Goal: Transaction & Acquisition: Book appointment/travel/reservation

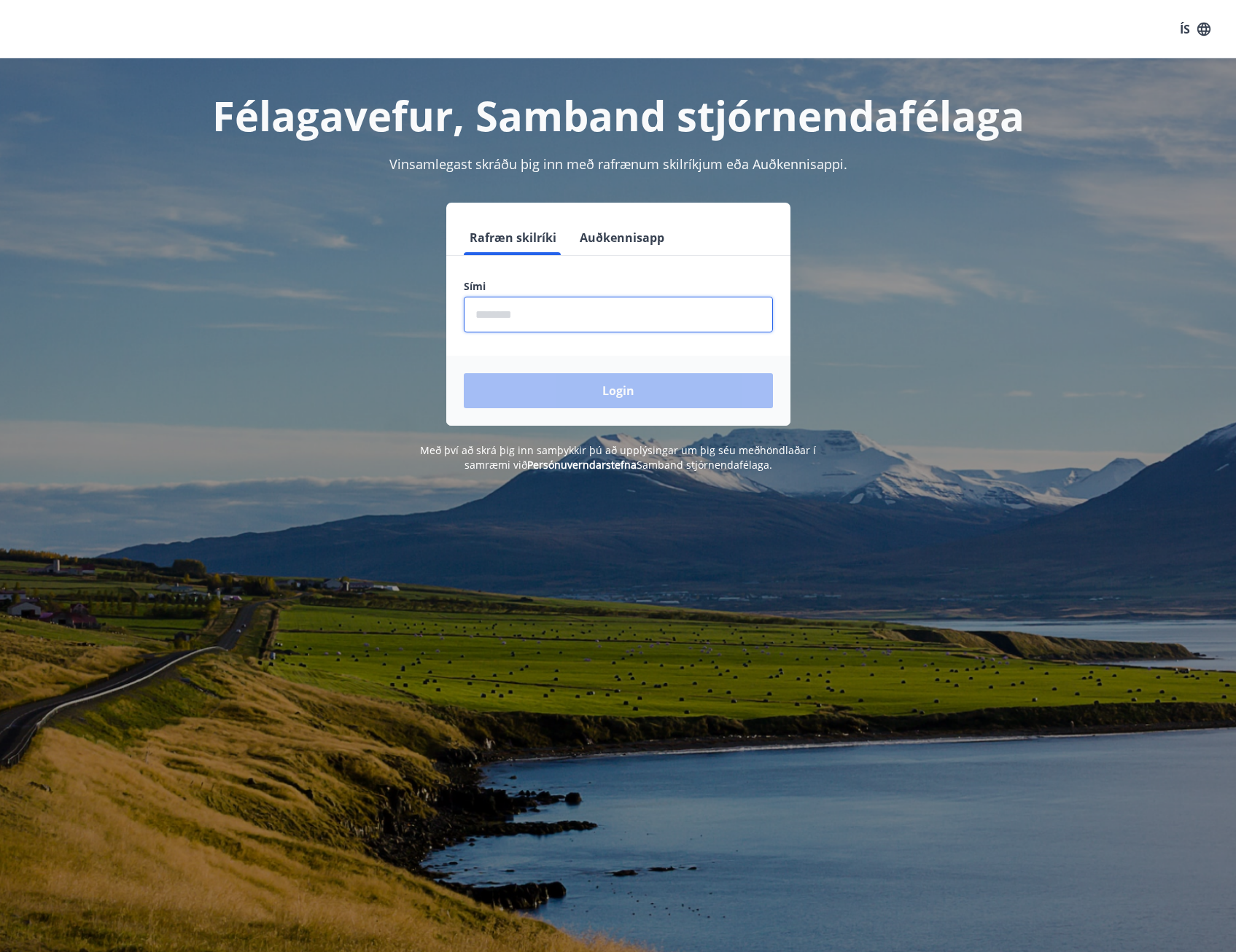
click at [571, 326] on input "phone" at bounding box center [618, 314] width 309 height 36
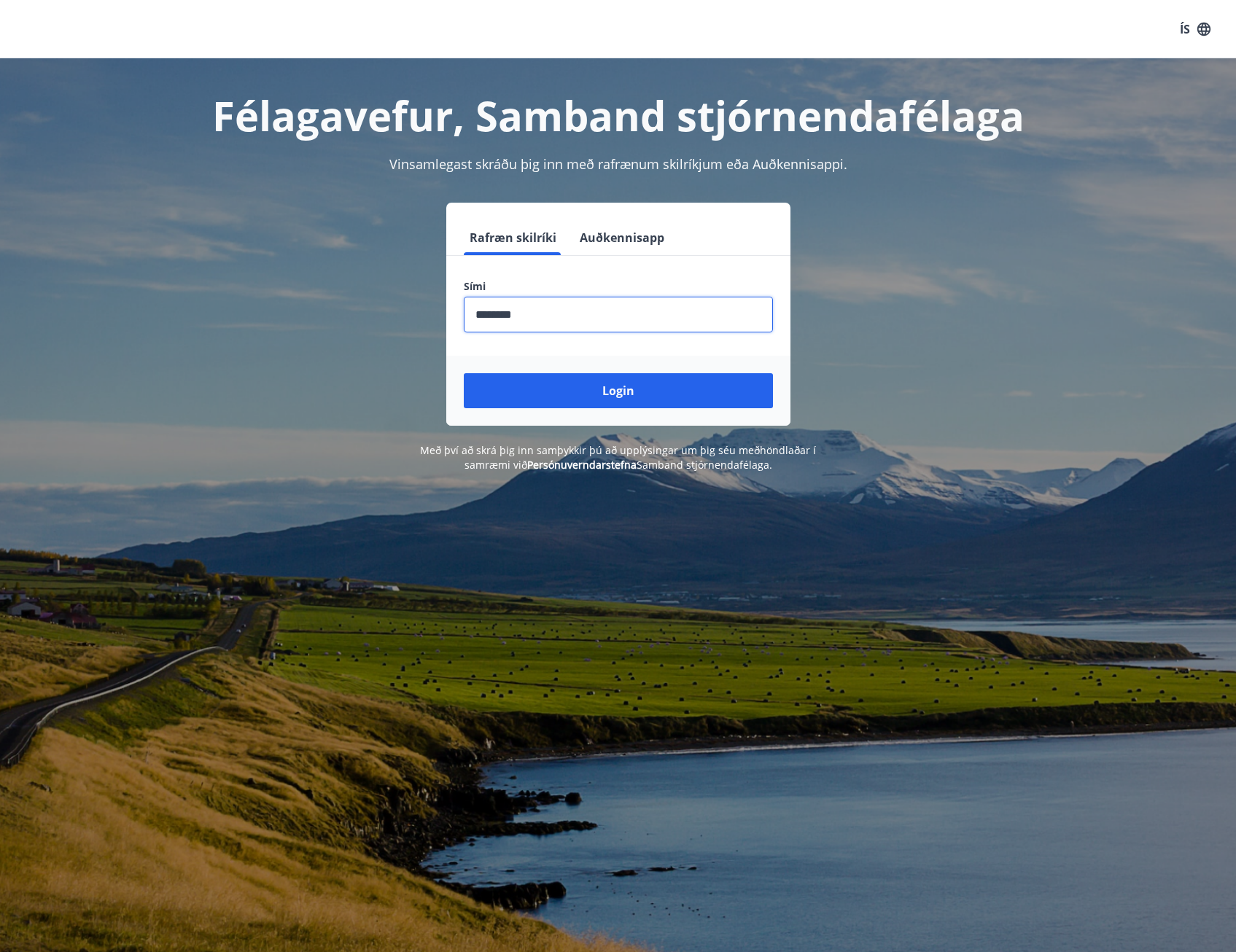
type input "********"
drag, startPoint x: 223, startPoint y: 436, endPoint x: 232, endPoint y: 430, distance: 10.8
click at [224, 433] on div "Félagavefur, Samband stjórnendafélaga Vinsamlegast skráðu þig inn með rafrænum …" at bounding box center [618, 265] width 1050 height 414
click at [674, 408] on div "Login" at bounding box center [618, 391] width 344 height 70
click at [662, 396] on button "Login" at bounding box center [618, 391] width 309 height 35
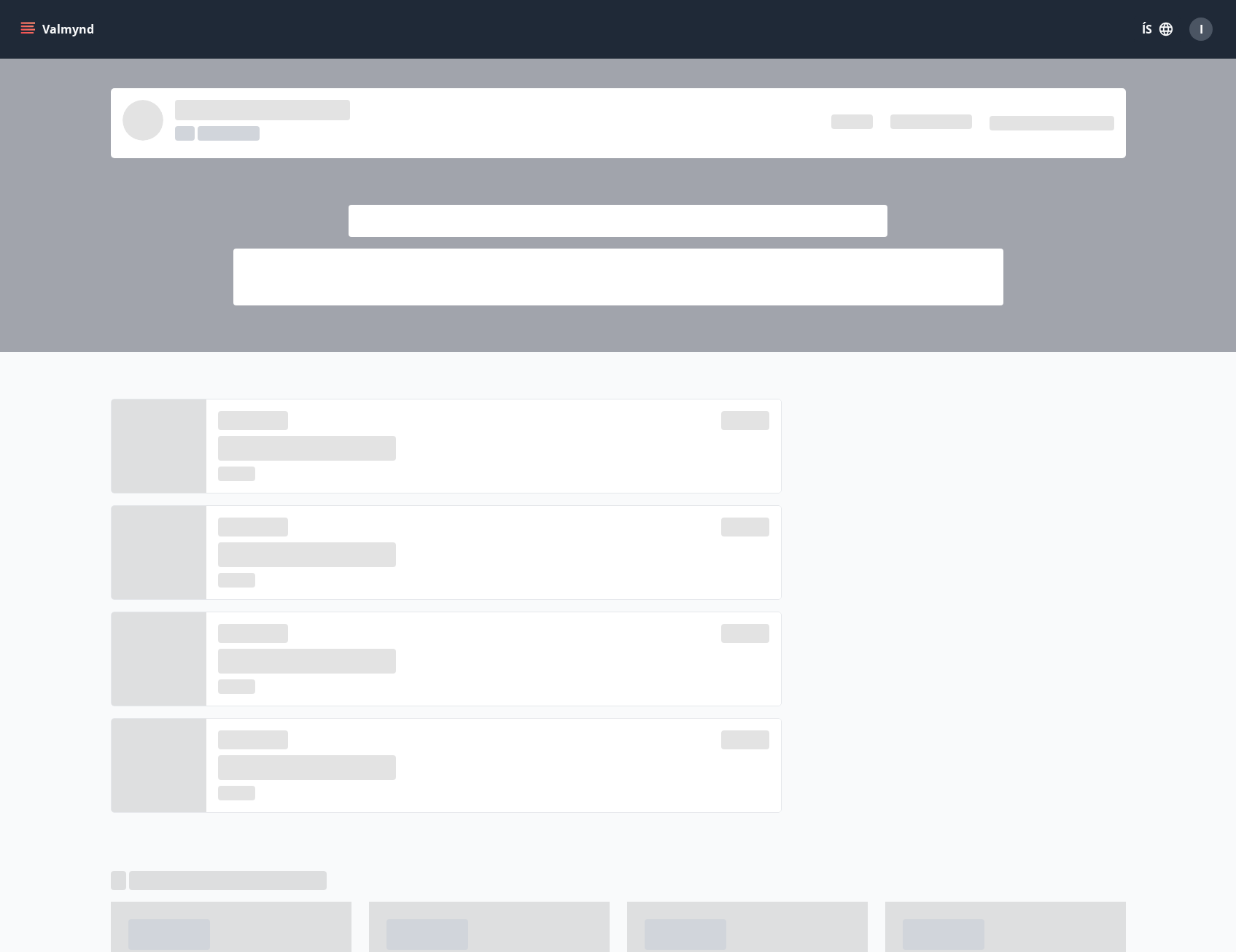
click at [1170, 481] on div at bounding box center [618, 600] width 1236 height 495
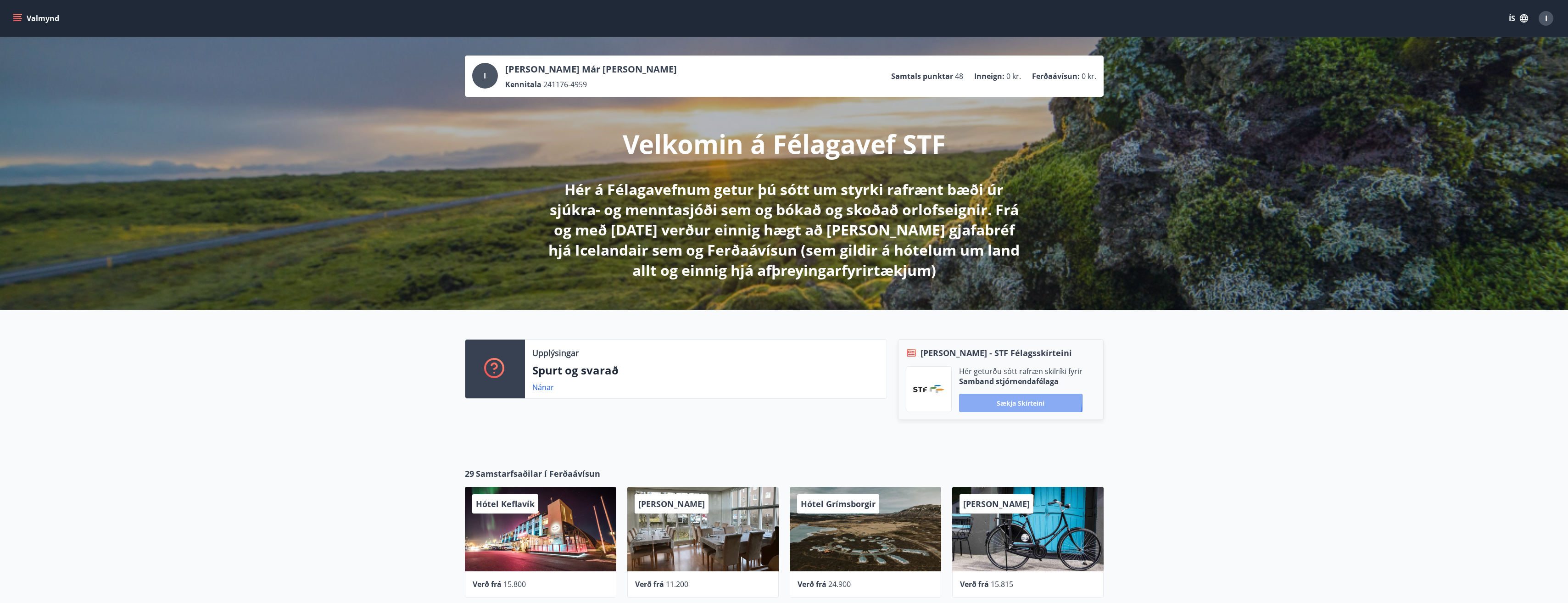
click at [784, 398] on button "Sækja skírteini" at bounding box center [1021, 403] width 123 height 18
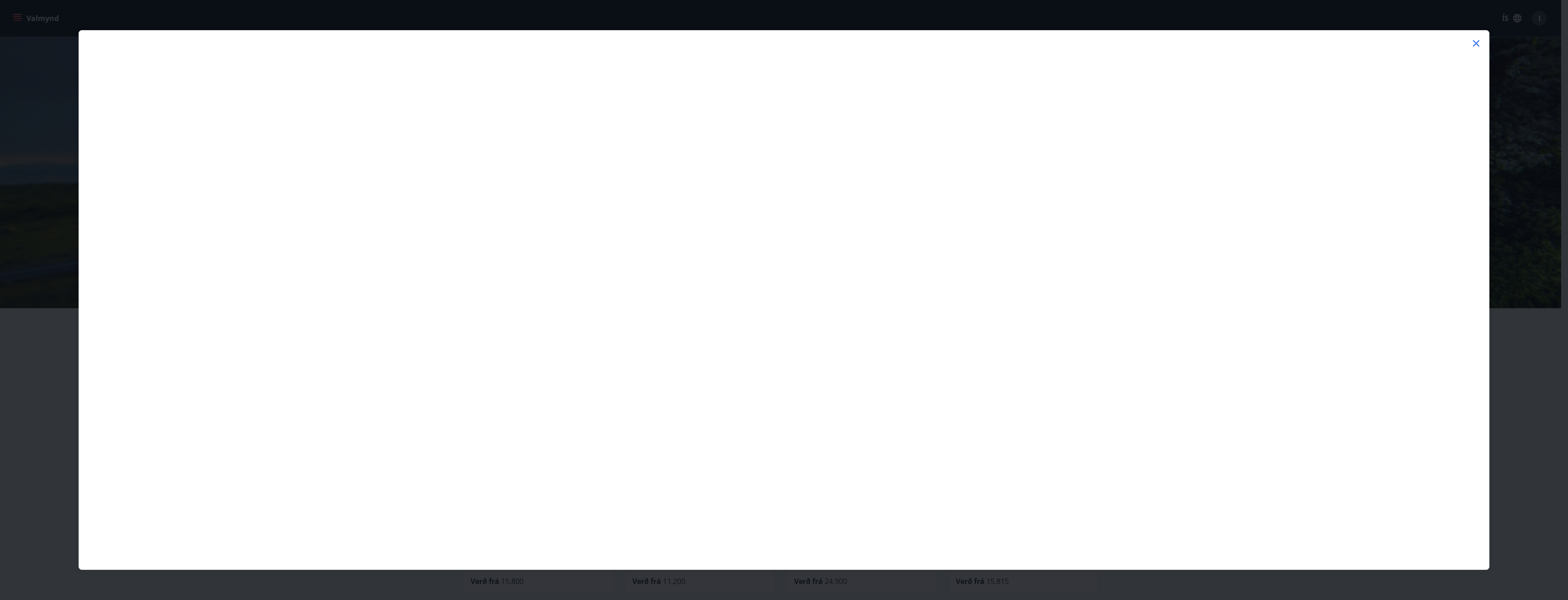
click at [781, 47] on icon at bounding box center [1476, 43] width 11 height 11
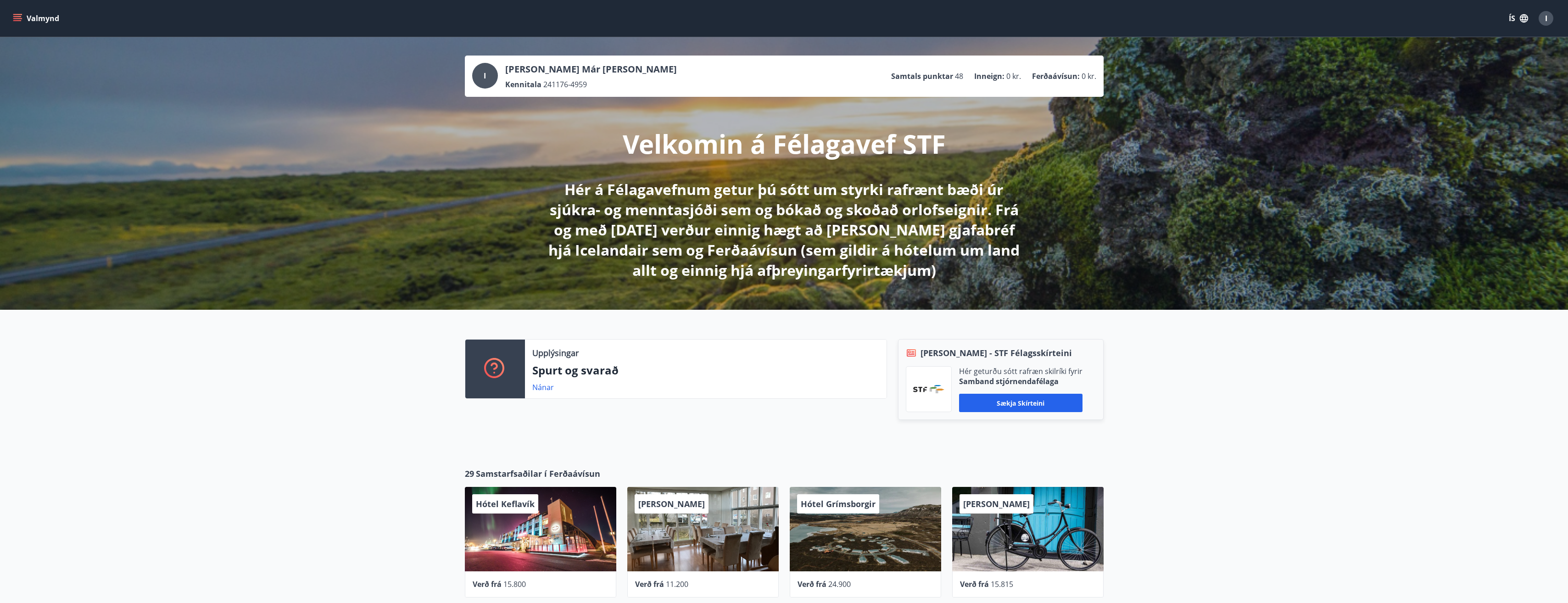
click at [482, 78] on div "I" at bounding box center [485, 76] width 26 height 26
click at [45, 21] on button "Valmynd" at bounding box center [37, 18] width 52 height 17
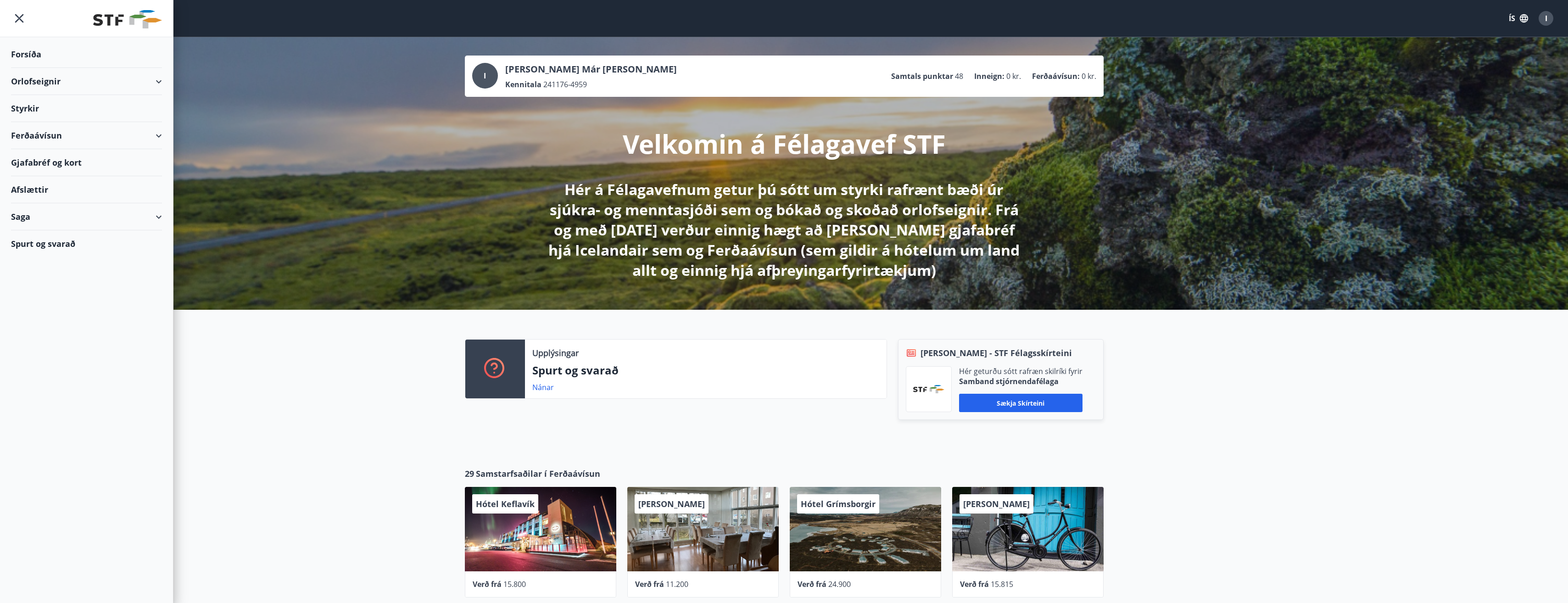
click at [156, 138] on div "Ferðaávísun" at bounding box center [86, 136] width 151 height 27
click at [27, 68] on div "Styrkir" at bounding box center [86, 54] width 151 height 27
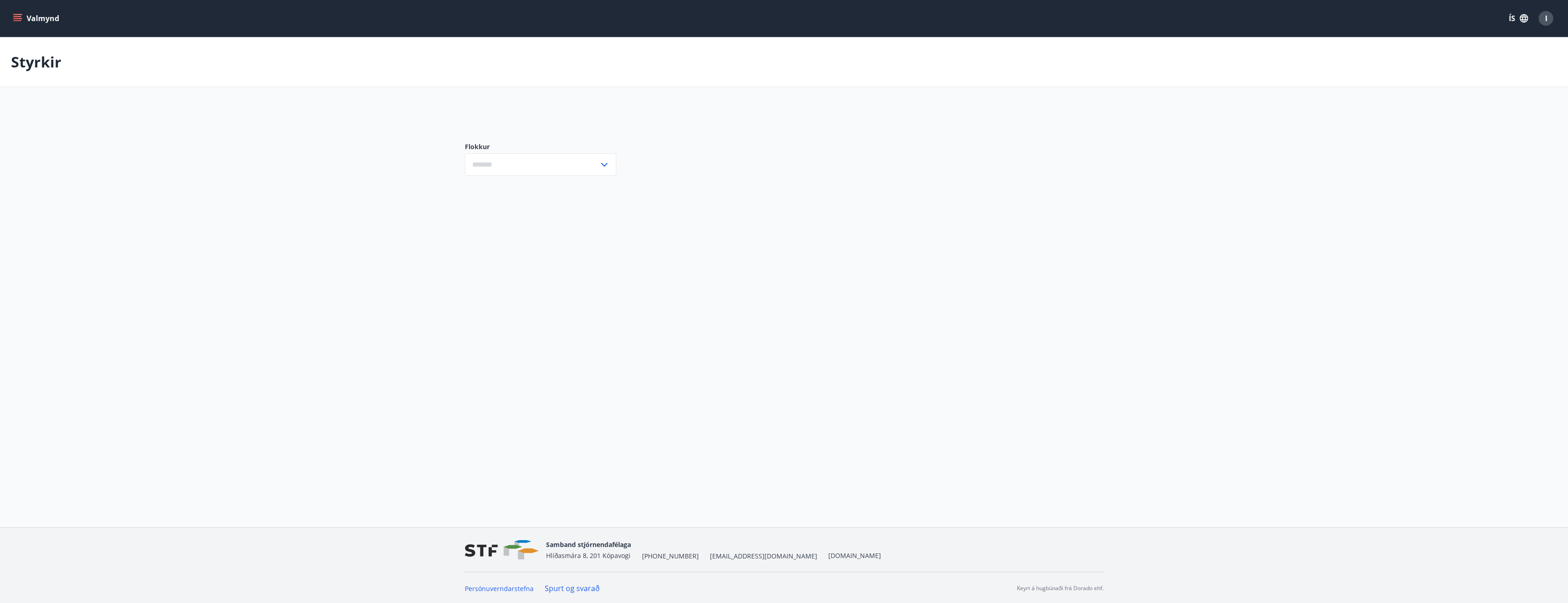
type input "***"
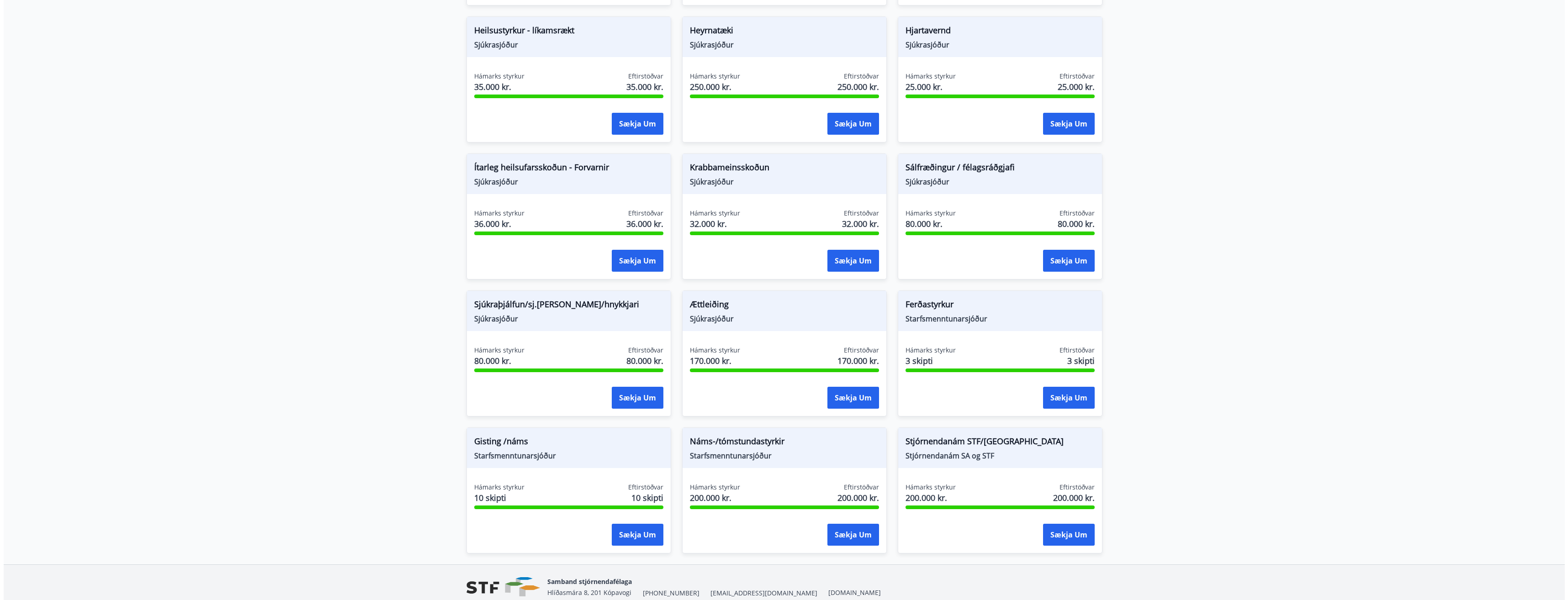
scroll to position [503, 0]
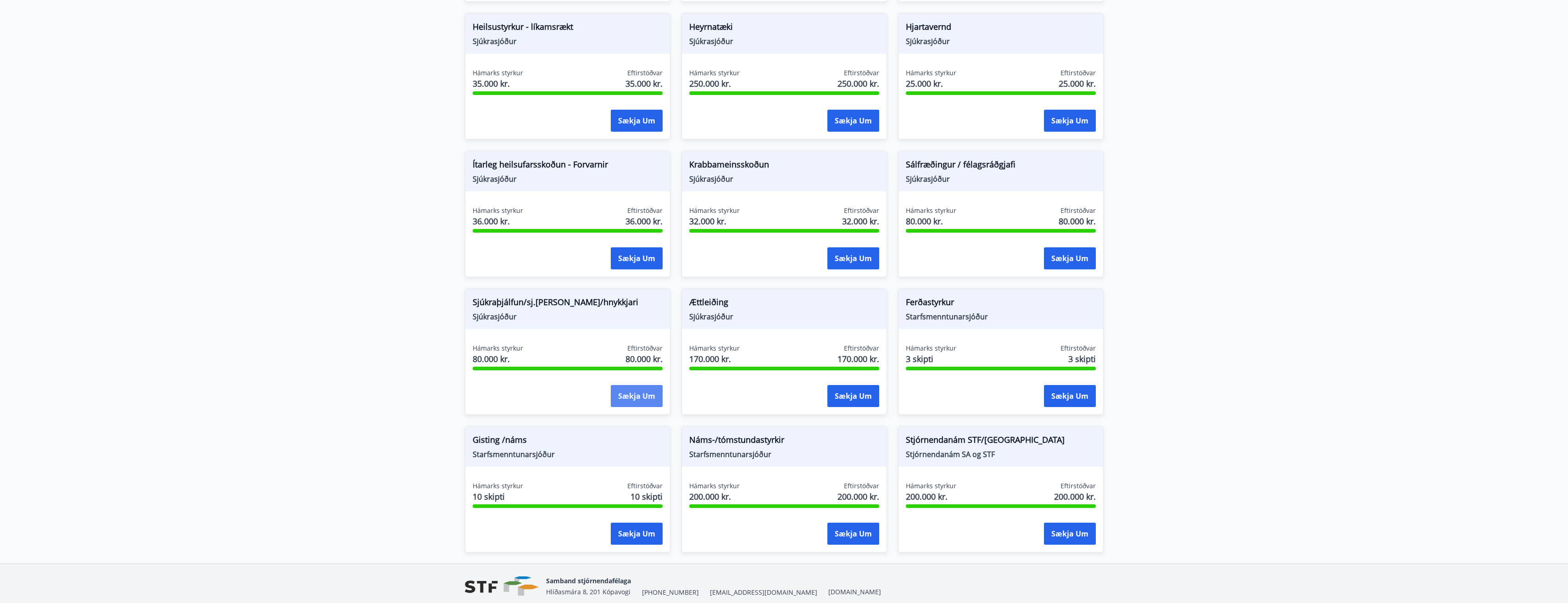
click at [642, 394] on button "Sækja um" at bounding box center [636, 396] width 52 height 22
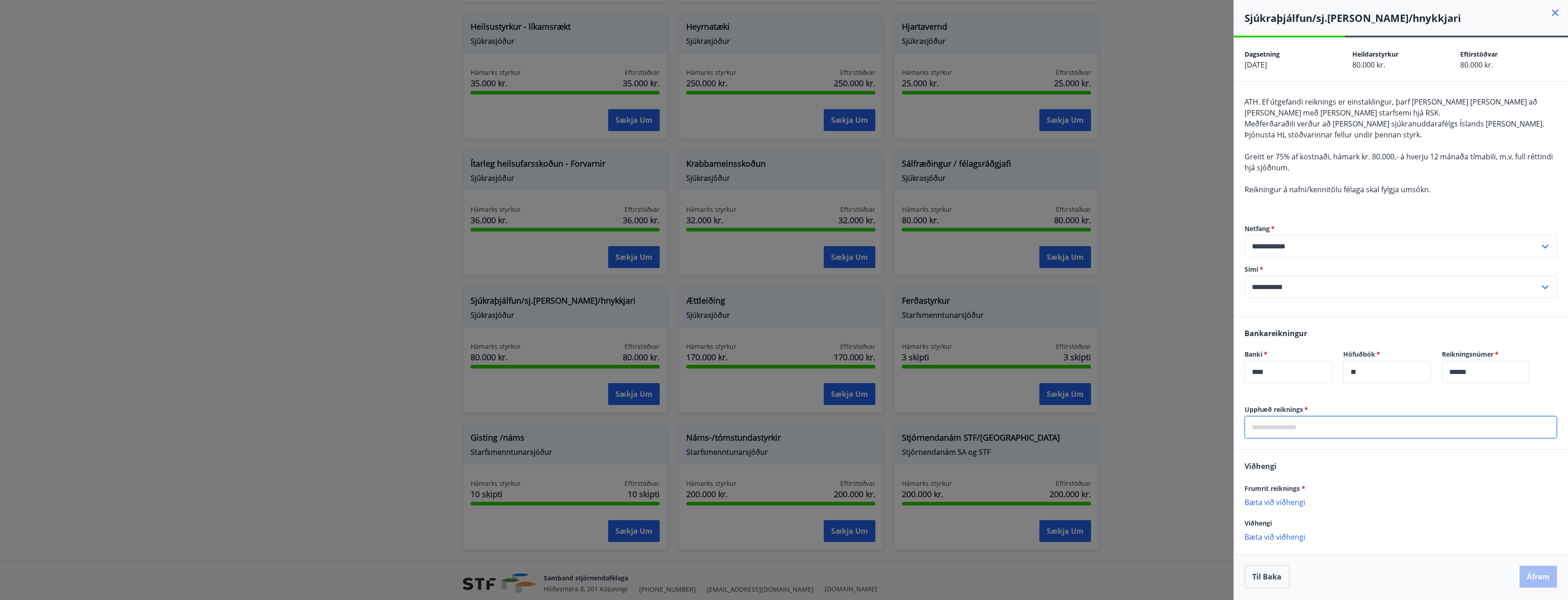
click at [781, 427] on input "text" at bounding box center [1401, 427] width 312 height 23
click at [781, 537] on div "[PERSON_NAME] reiknings * [PERSON_NAME] við viðhengi {error_attachment_undefine…" at bounding box center [1401, 501] width 334 height 102
click at [781, 510] on p "Bæta við viðhengi" at bounding box center [1401, 511] width 312 height 9
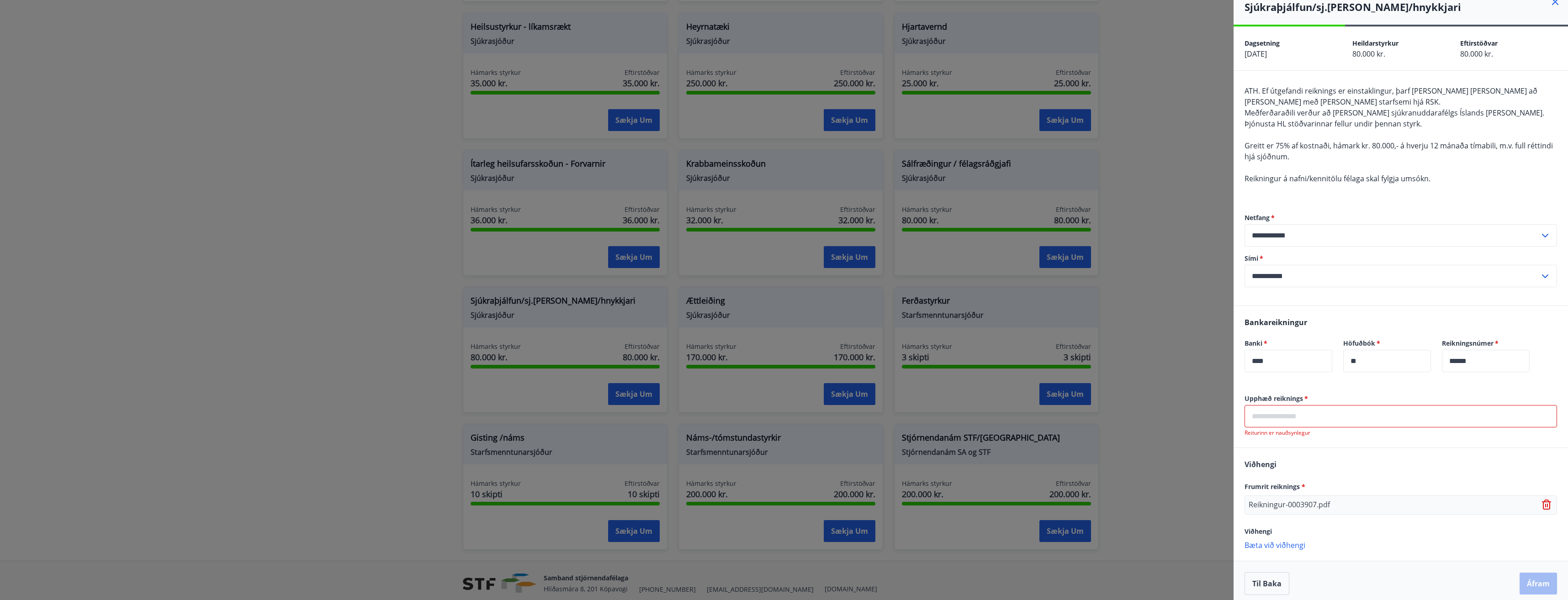
scroll to position [17, 0]
click at [781, 416] on input "text" at bounding box center [1401, 410] width 312 height 23
type input "******"
click at [781, 466] on div "[PERSON_NAME] reiknings * Reikningur-0003907.pdf Viðhengi [PERSON_NAME] við við…" at bounding box center [1401, 498] width 334 height 113
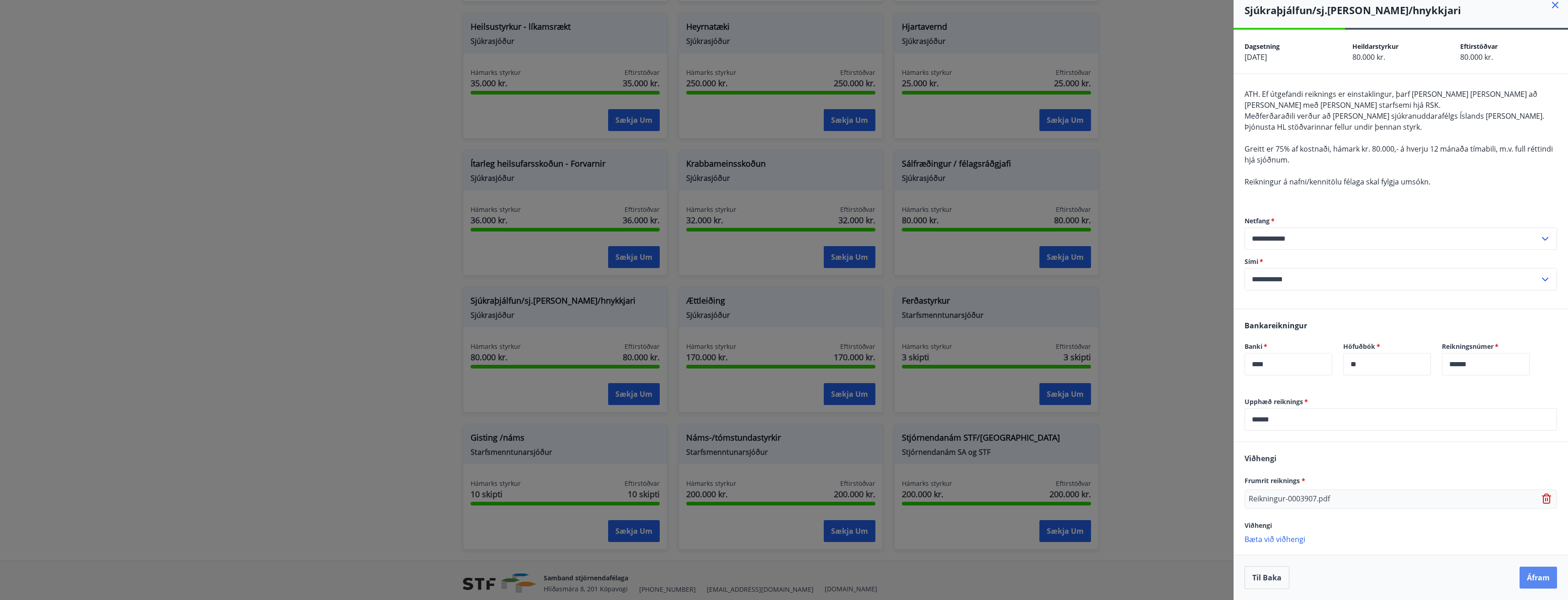
click at [781, 576] on button "Áfram" at bounding box center [1538, 577] width 38 height 22
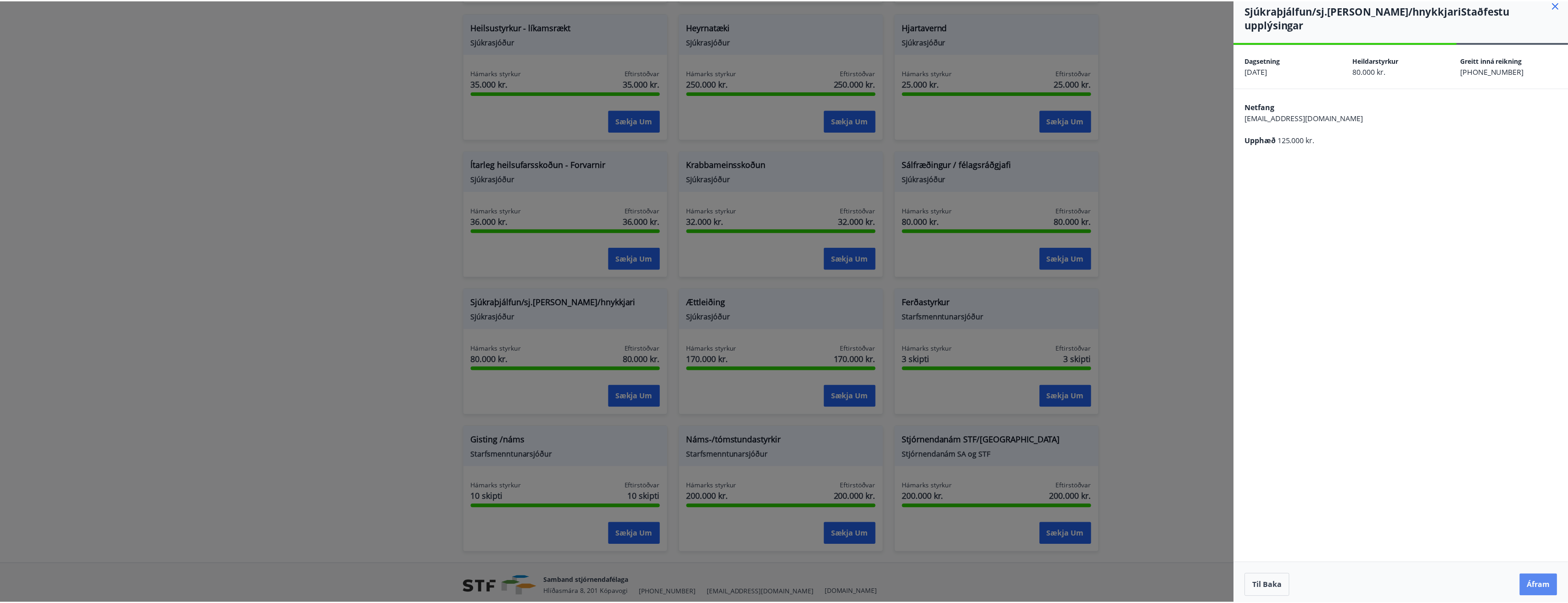
scroll to position [0, 0]
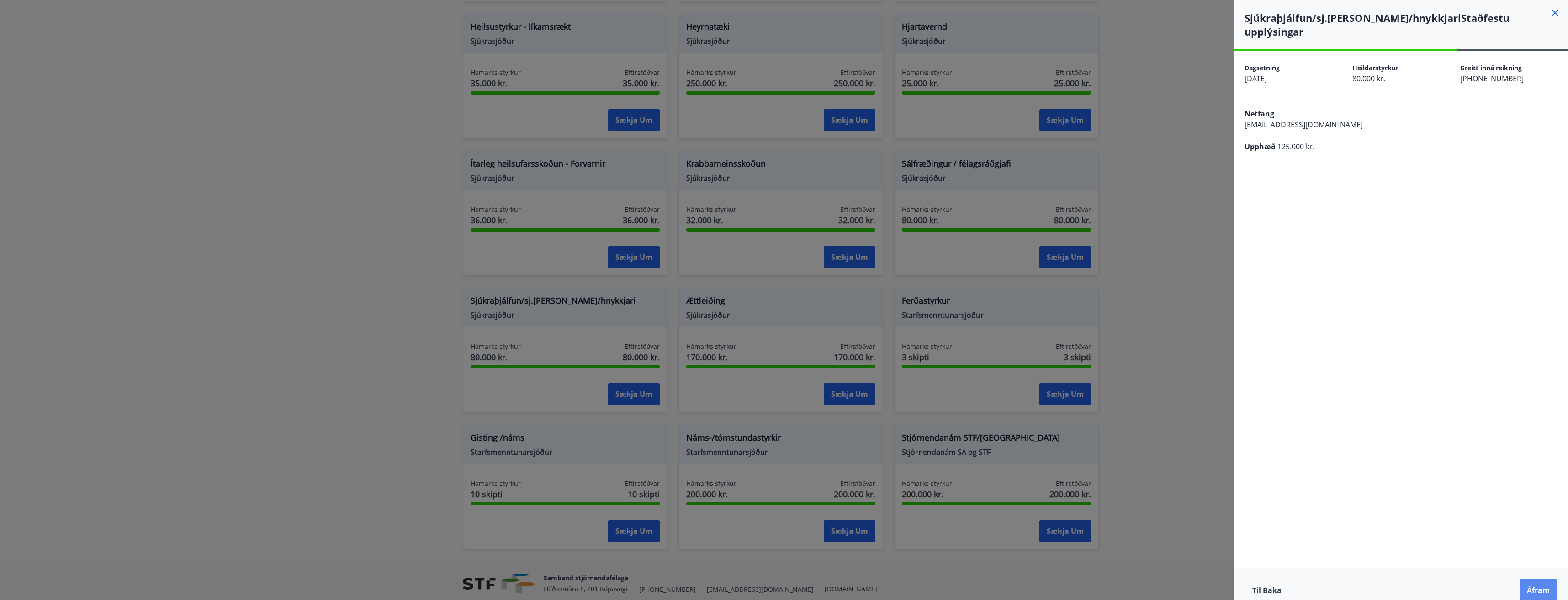
click at [781, 579] on button "Áfram" at bounding box center [1538, 590] width 38 height 22
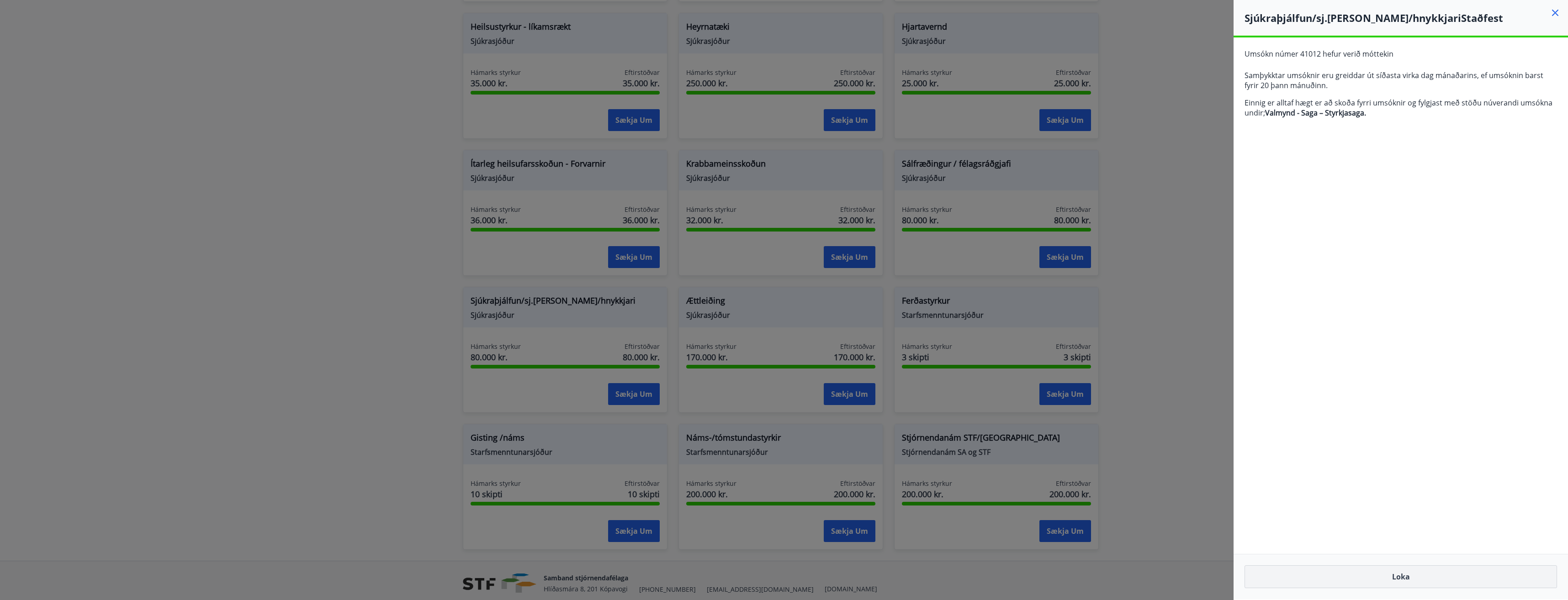
click at [781, 581] on button "Loka" at bounding box center [1401, 577] width 312 height 23
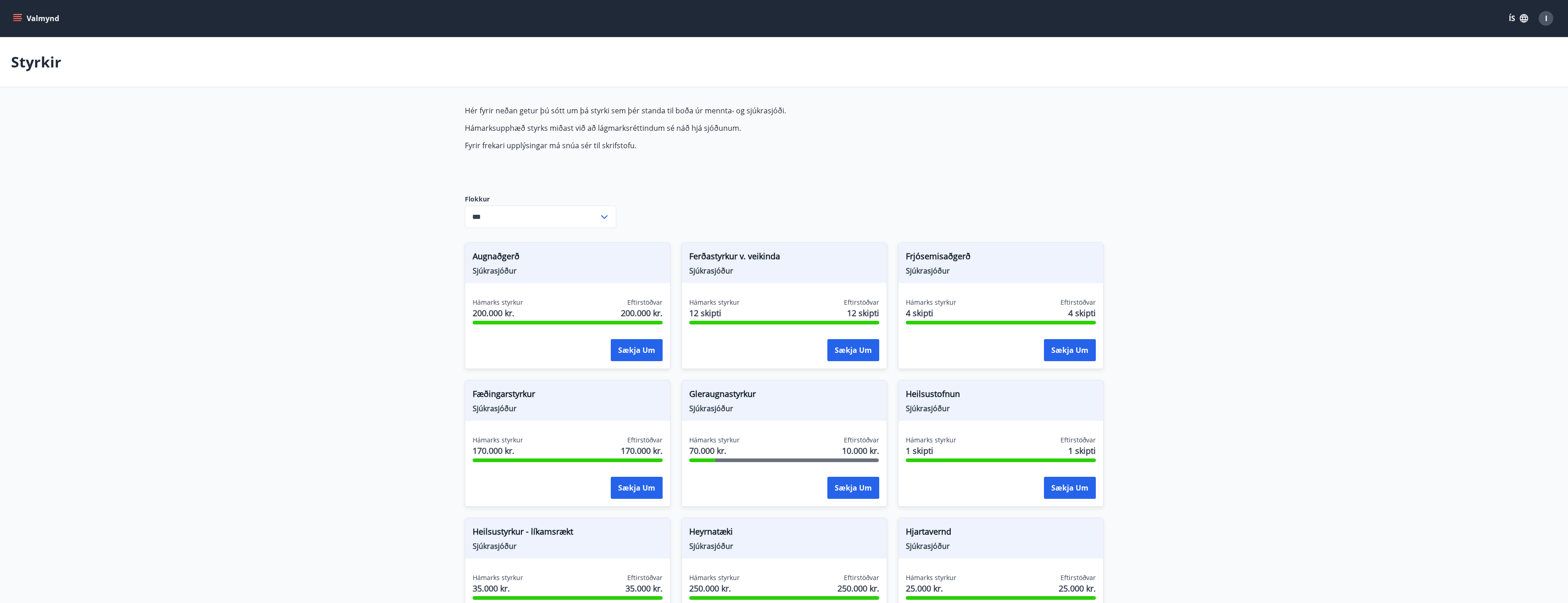
click at [33, 15] on button "Valmynd" at bounding box center [37, 18] width 52 height 17
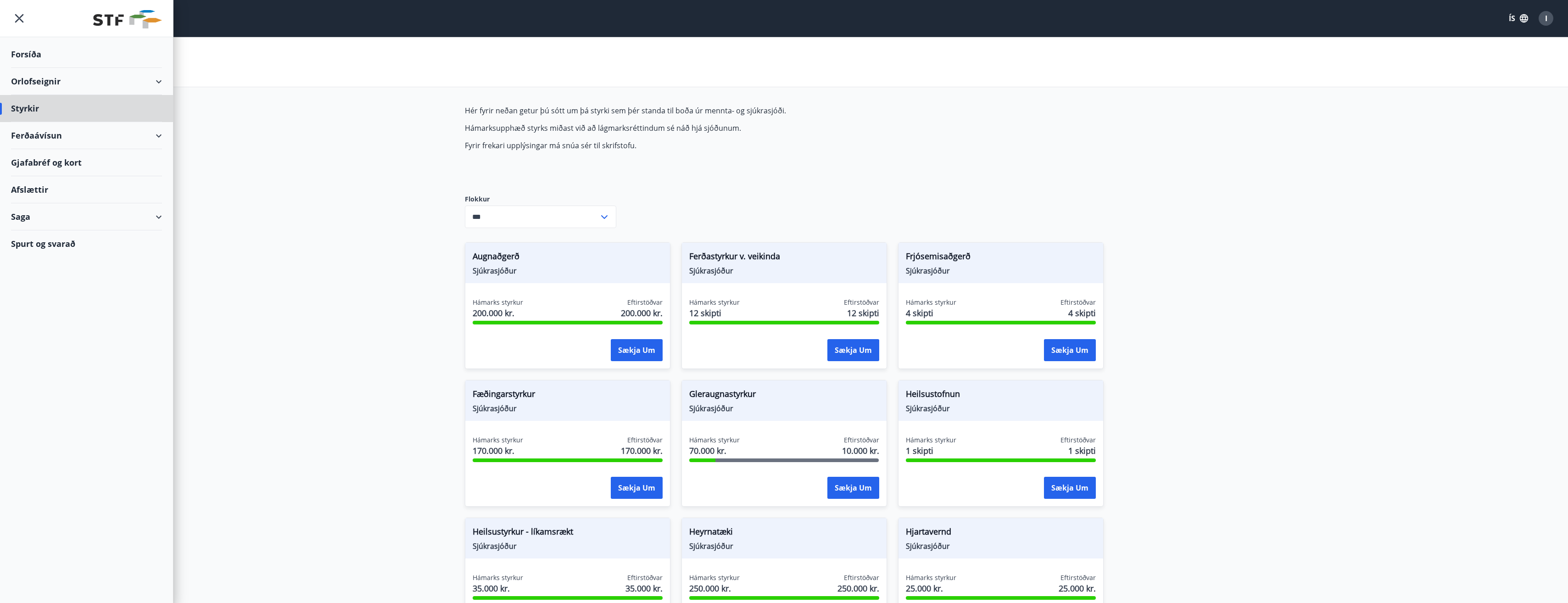
click at [31, 51] on div "Forsíða" at bounding box center [86, 54] width 151 height 27
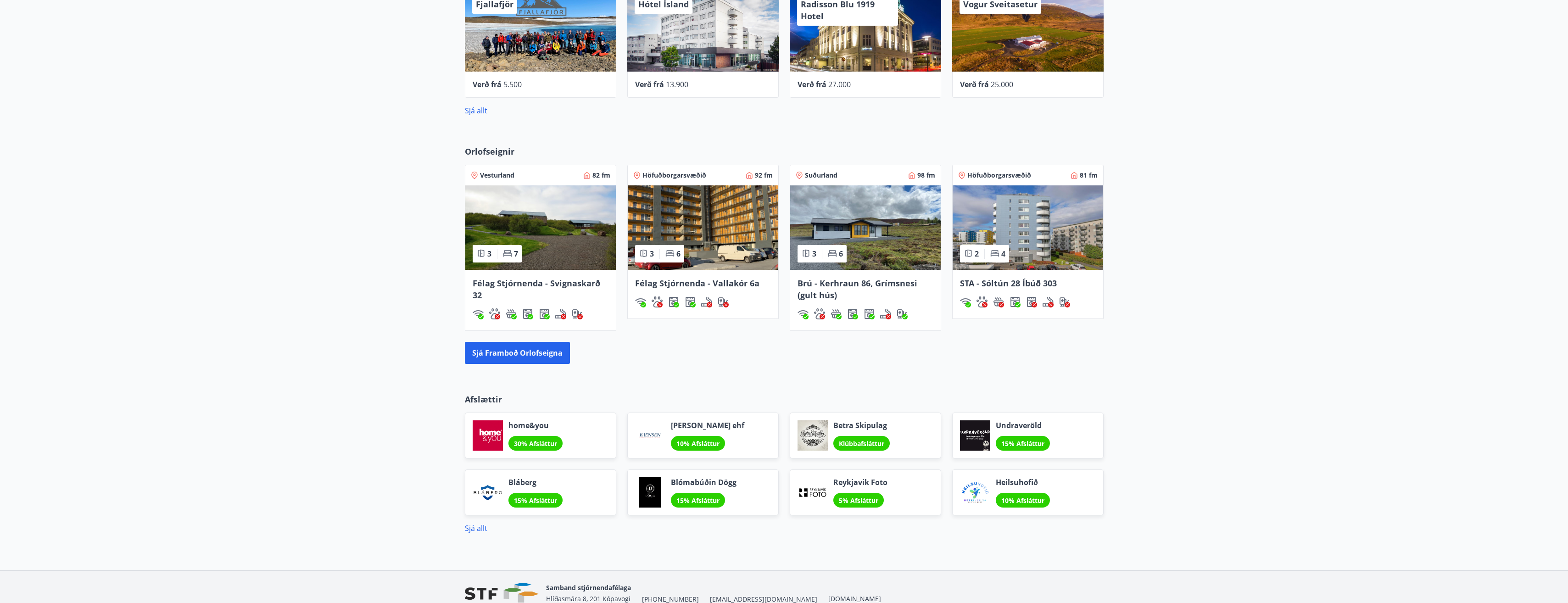
scroll to position [551, 0]
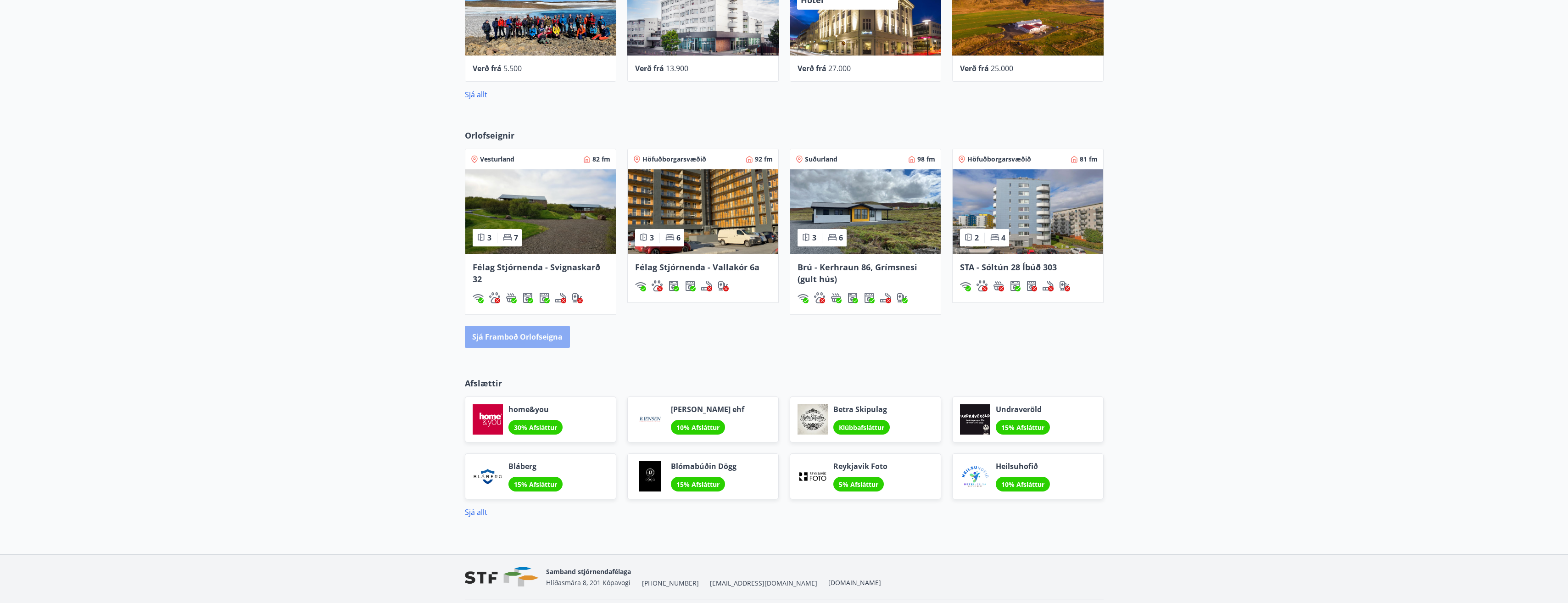
click at [557, 330] on button "Sjá framboð orlofseigna" at bounding box center [517, 337] width 105 height 22
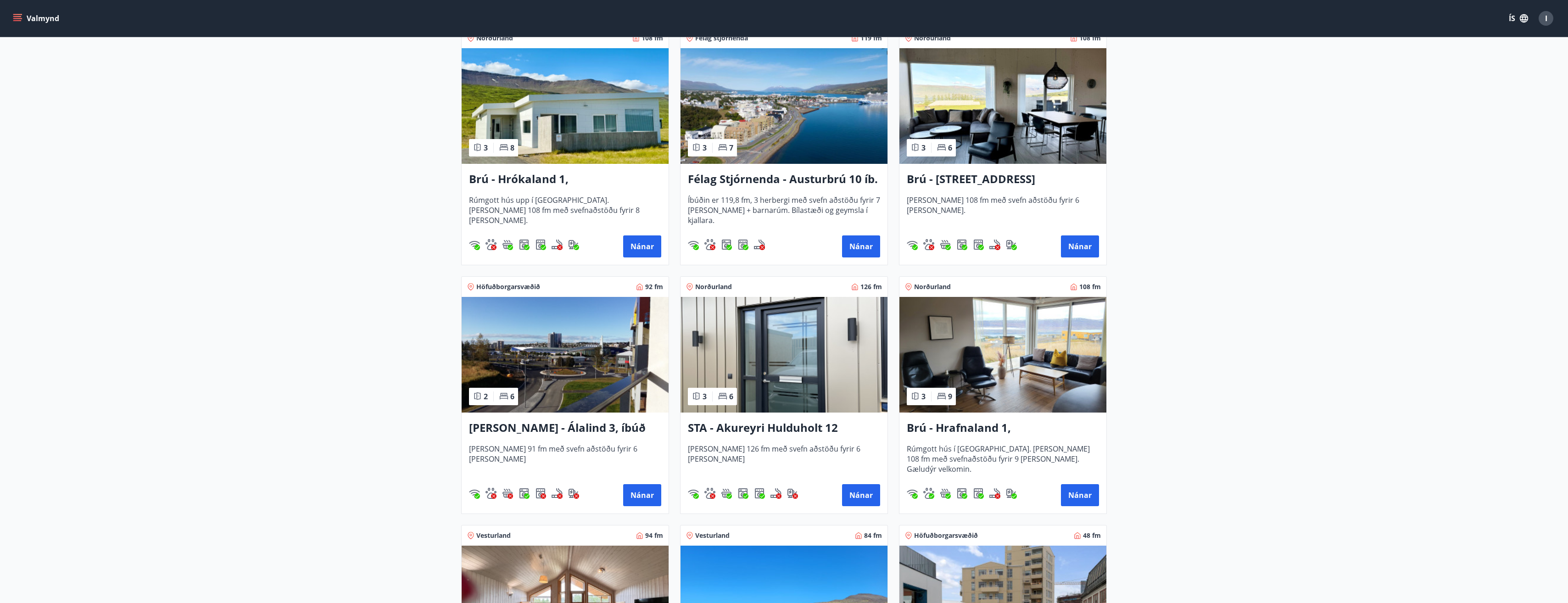
scroll to position [183, 0]
click at [553, 429] on h3 "[PERSON_NAME] - Álalind 3, íbúð 307" at bounding box center [565, 427] width 192 height 17
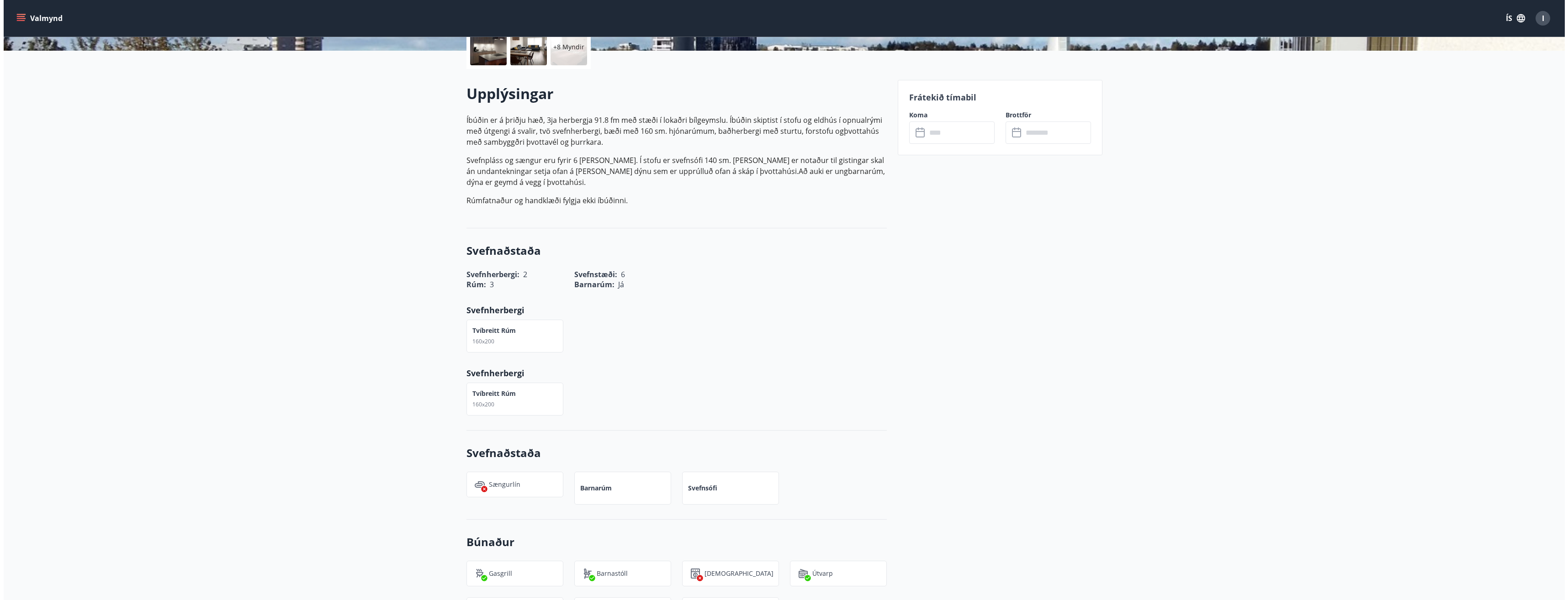
scroll to position [41, 0]
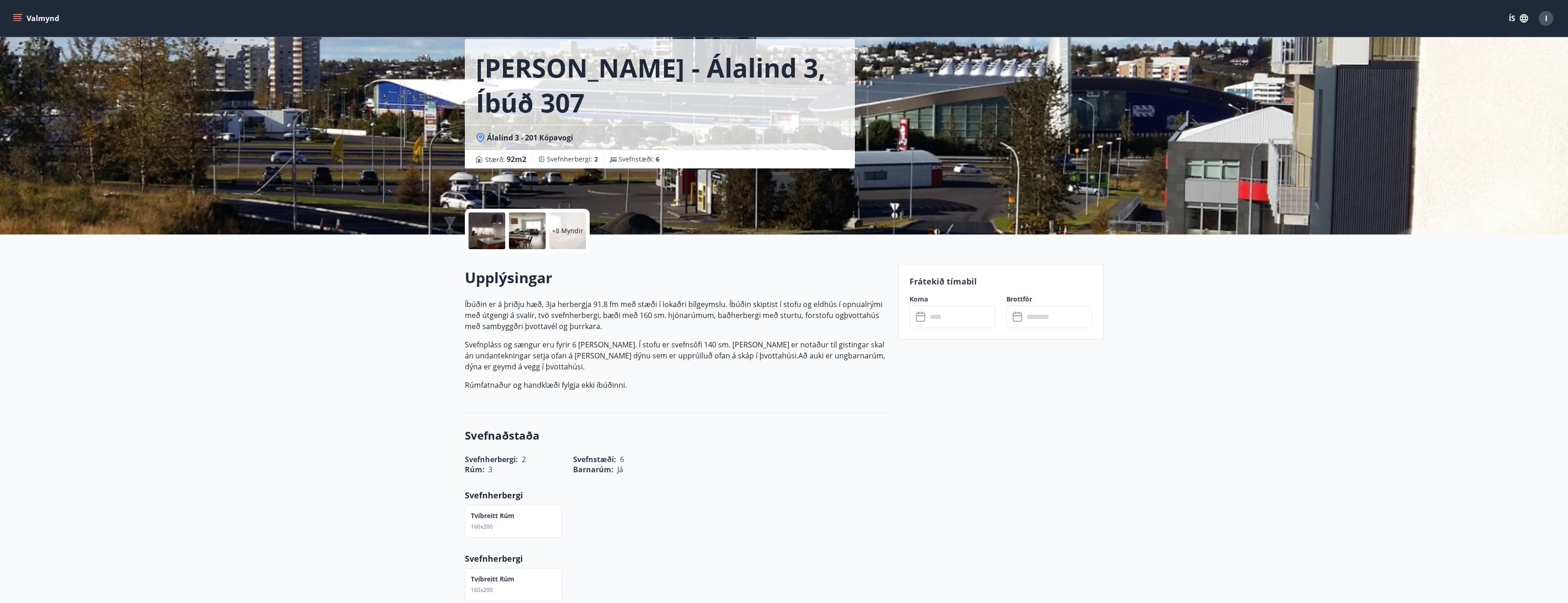
click at [567, 234] on p "+8 Myndir" at bounding box center [567, 231] width 31 height 9
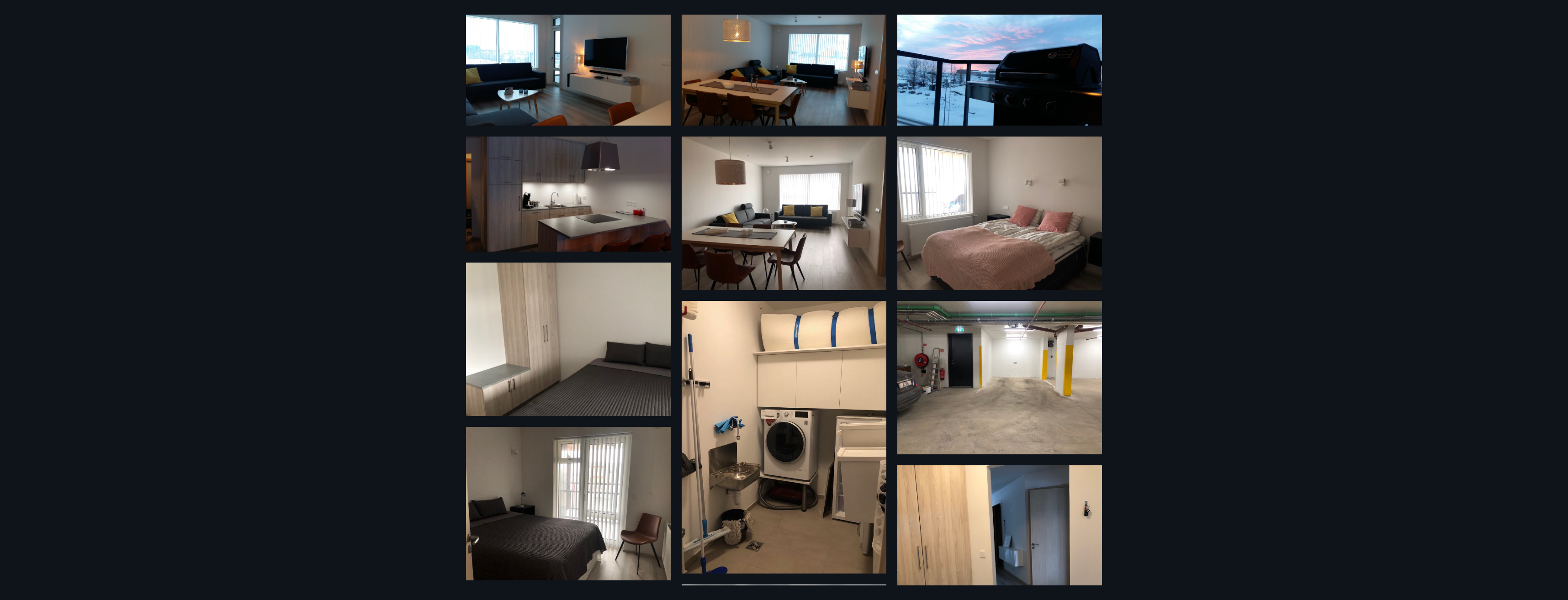
click at [228, 144] on div "14 Myndir" at bounding box center [784, 300] width 1568 height 600
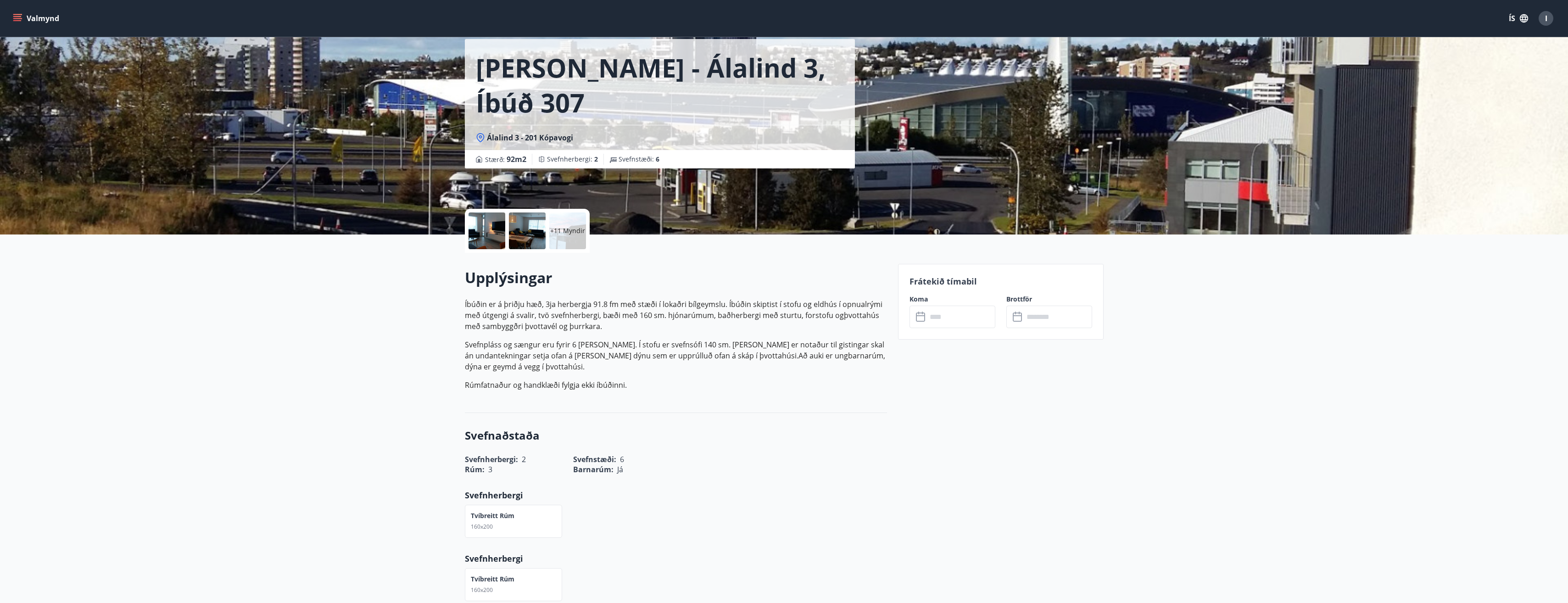
click at [784, 318] on input "text" at bounding box center [961, 317] width 68 height 23
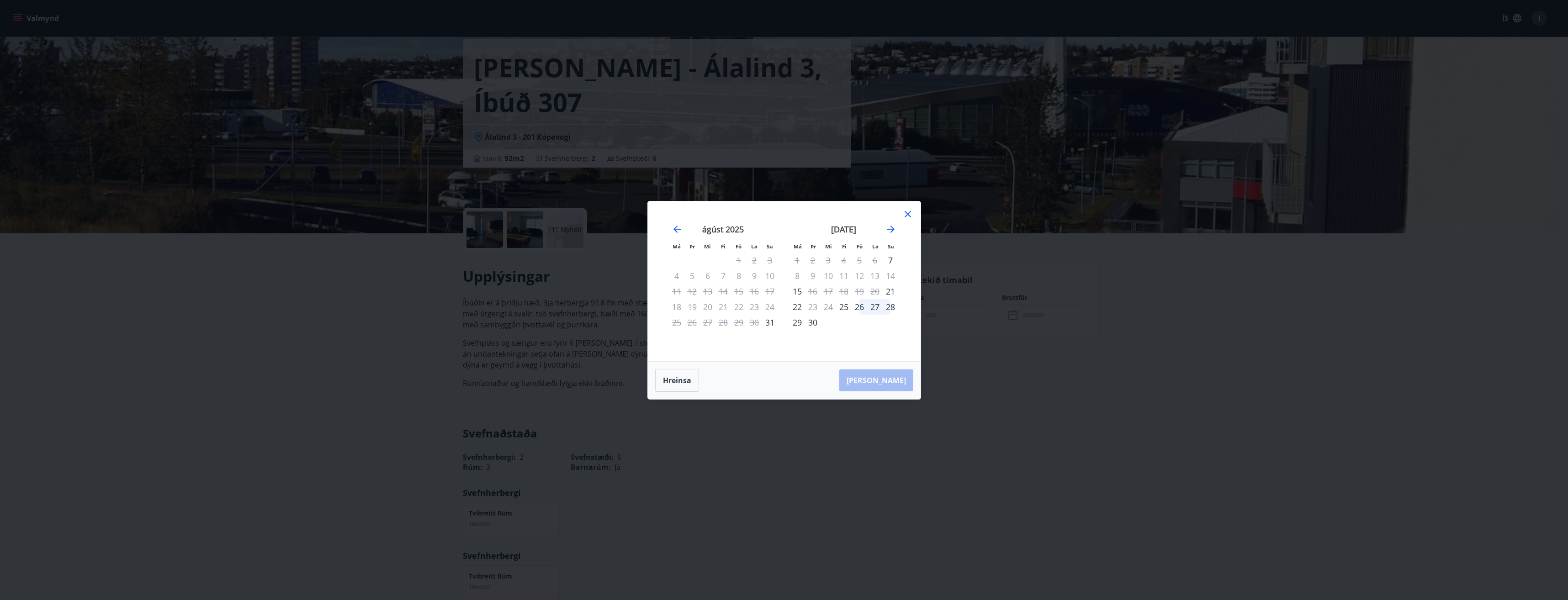
click at [781, 217] on icon at bounding box center [908, 214] width 11 height 11
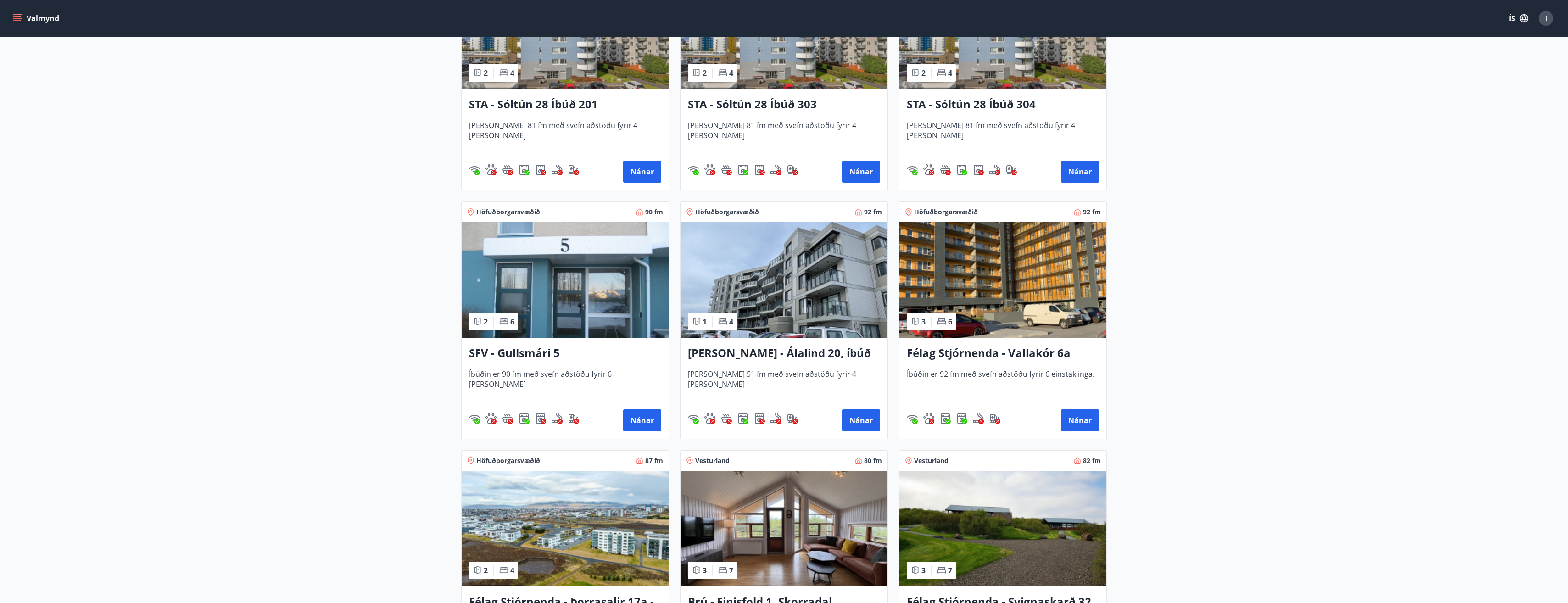
scroll to position [1010, 0]
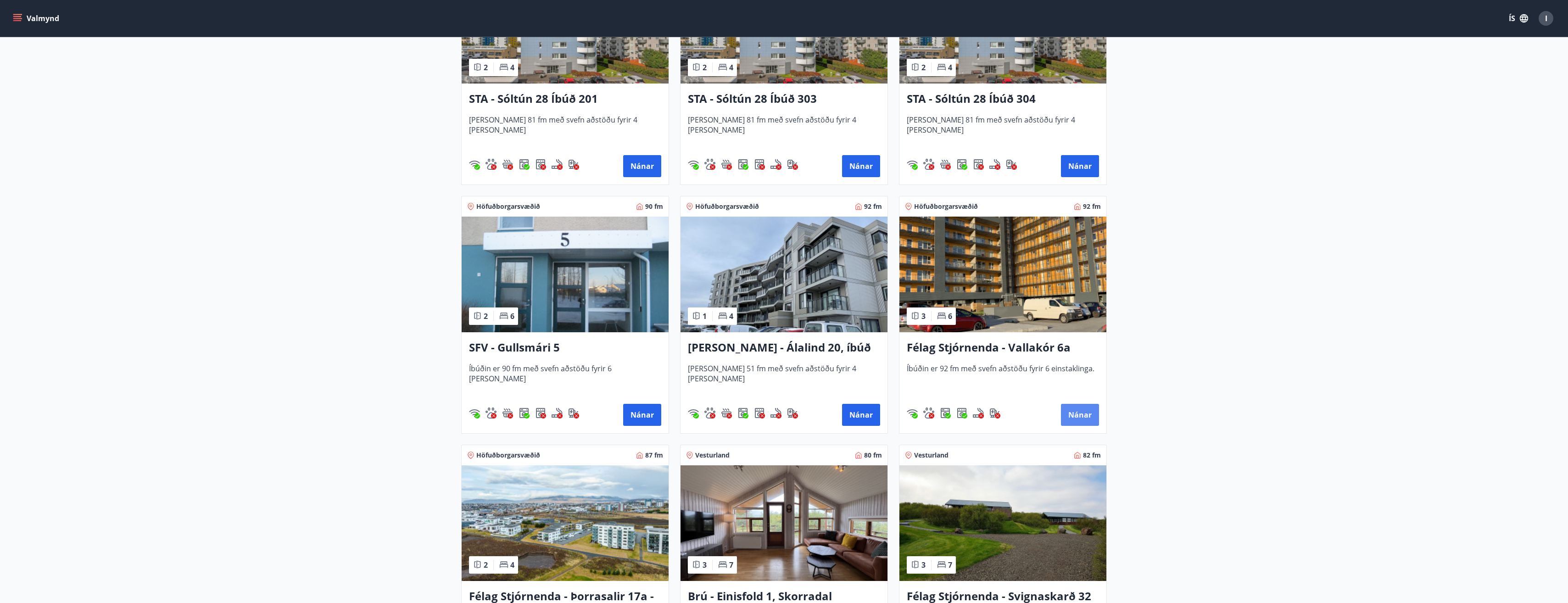
click at [784, 412] on button "Nánar" at bounding box center [1080, 415] width 38 height 22
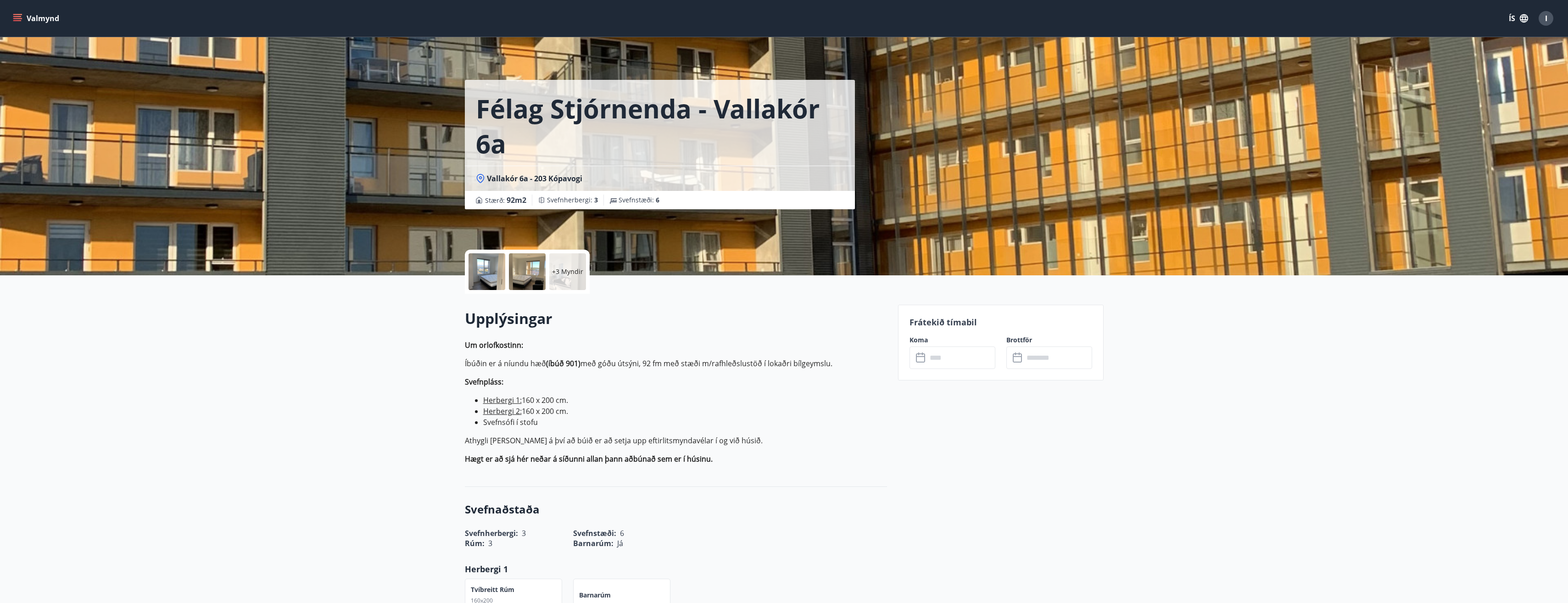
click at [784, 367] on input "text" at bounding box center [961, 358] width 68 height 23
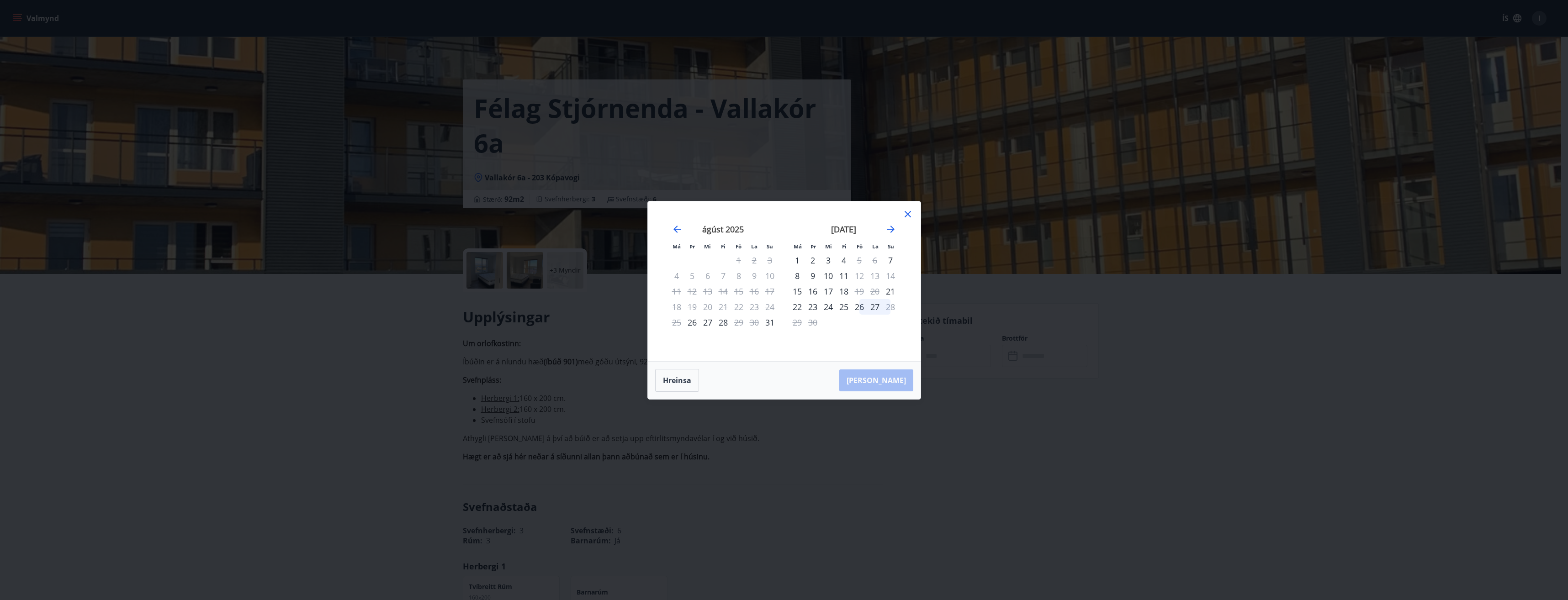
click at [781, 221] on div at bounding box center [908, 215] width 11 height 14
click at [781, 212] on icon at bounding box center [908, 214] width 11 height 11
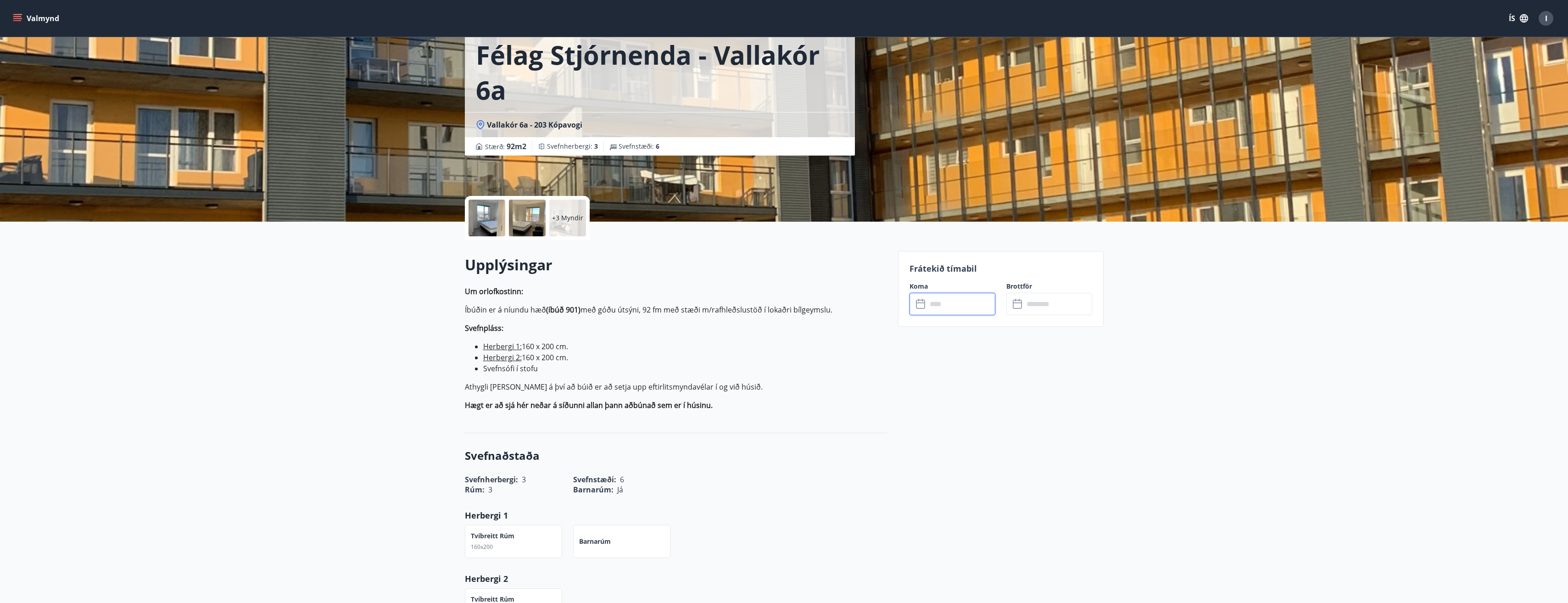
scroll to position [46, 0]
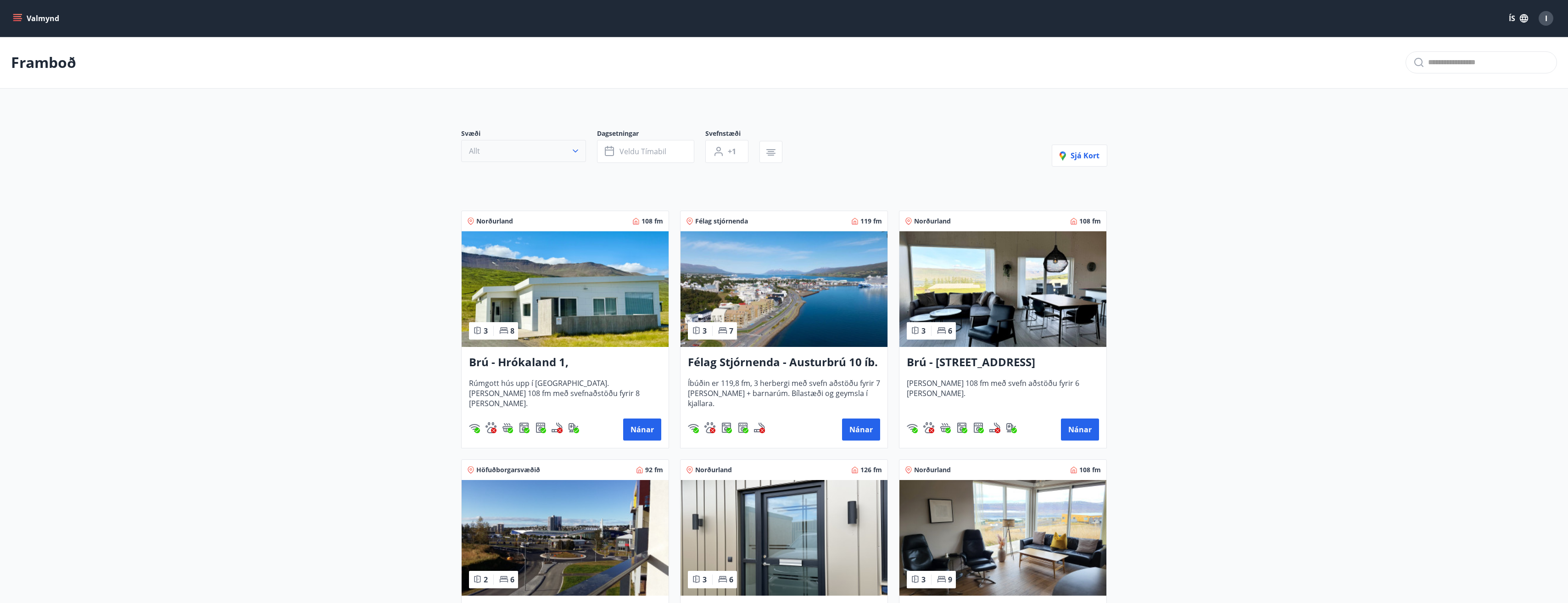
click at [578, 153] on icon "button" at bounding box center [575, 150] width 9 height 9
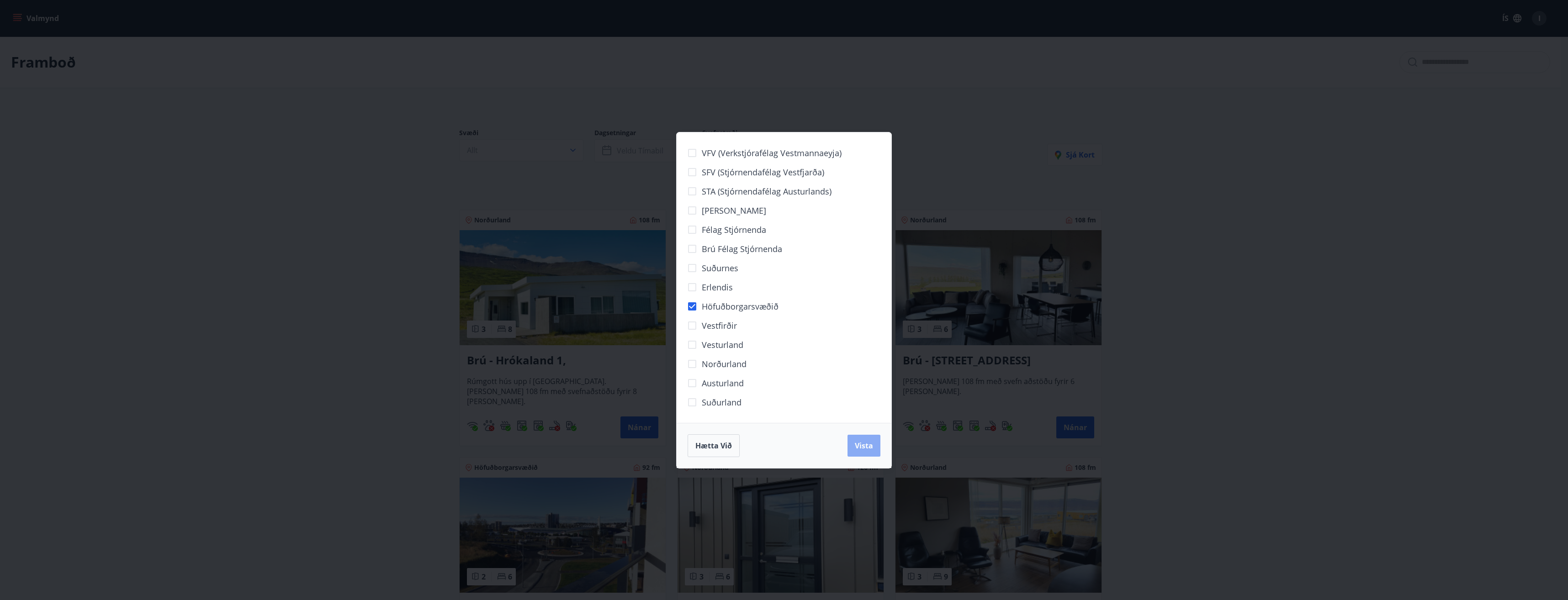
click at [781, 448] on span "Vista" at bounding box center [864, 445] width 18 height 10
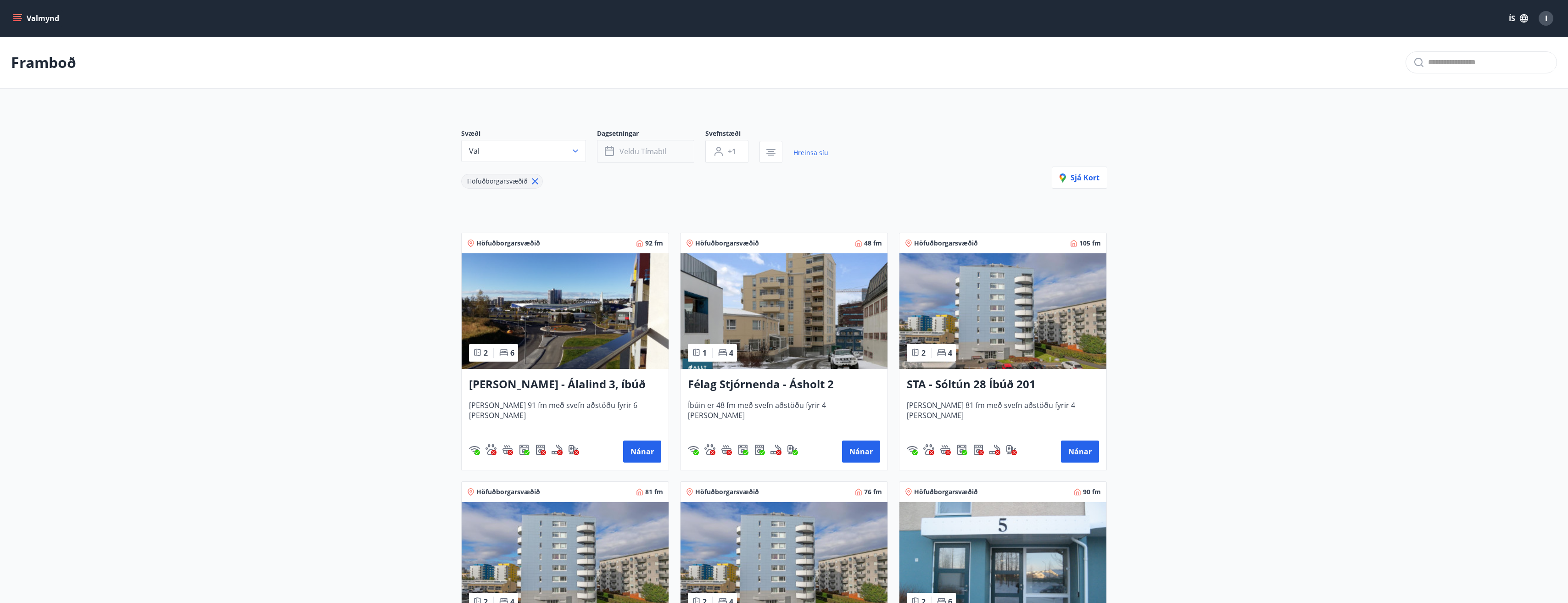
click at [644, 148] on span "Veldu tímabil" at bounding box center [642, 151] width 47 height 10
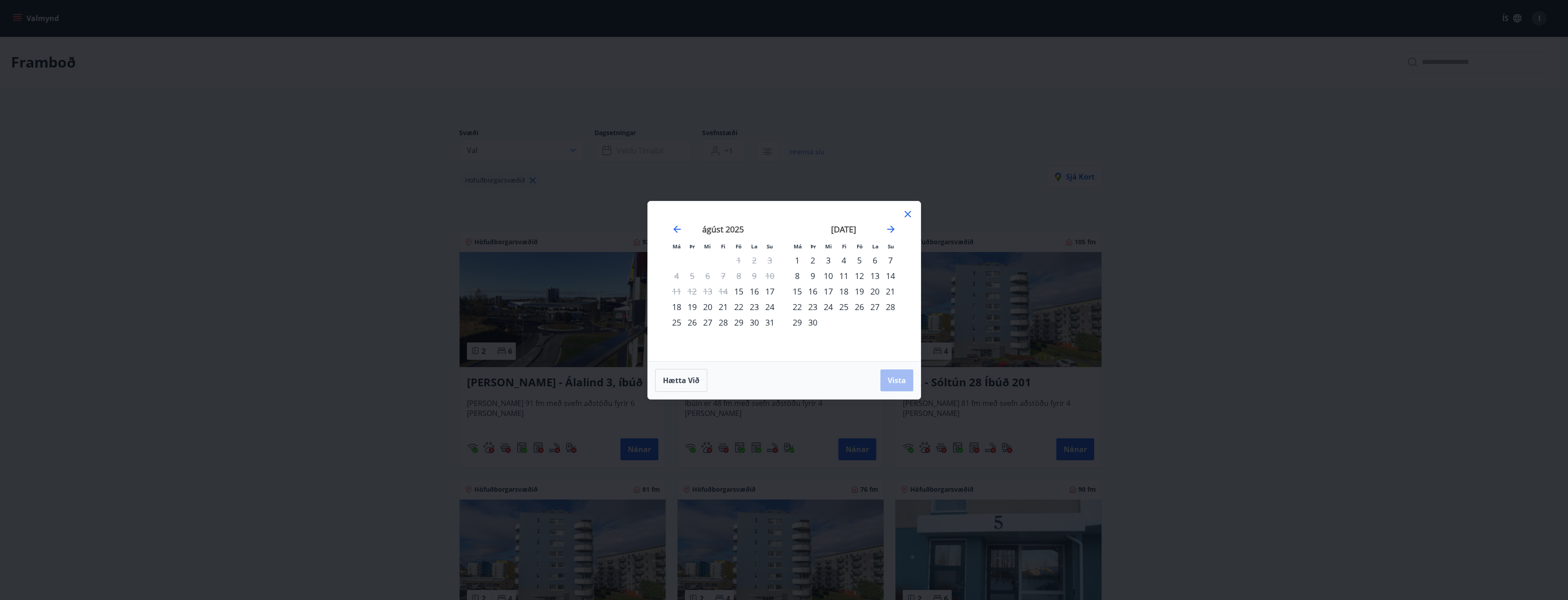
click at [740, 321] on div "29" at bounding box center [739, 323] width 16 height 16
click at [768, 326] on div "31" at bounding box center [770, 323] width 16 height 16
click at [781, 378] on span "Vista" at bounding box center [897, 380] width 18 height 10
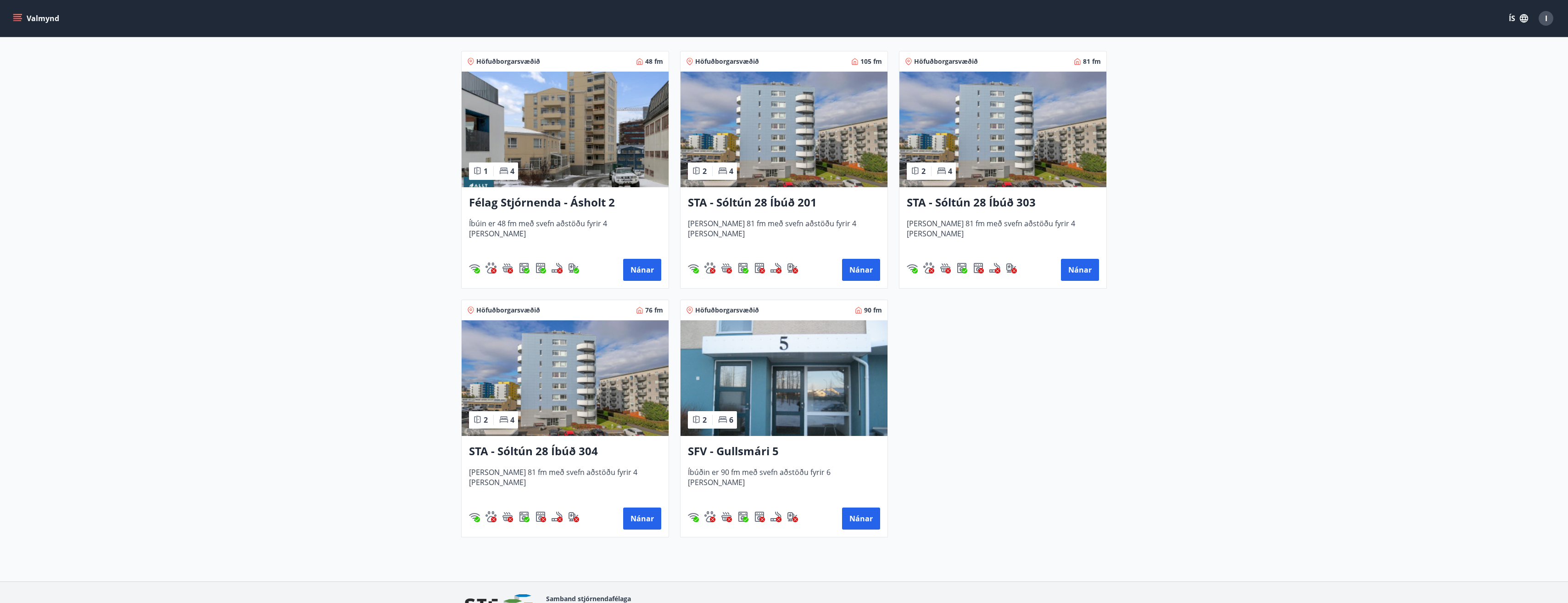
scroll to position [183, 0]
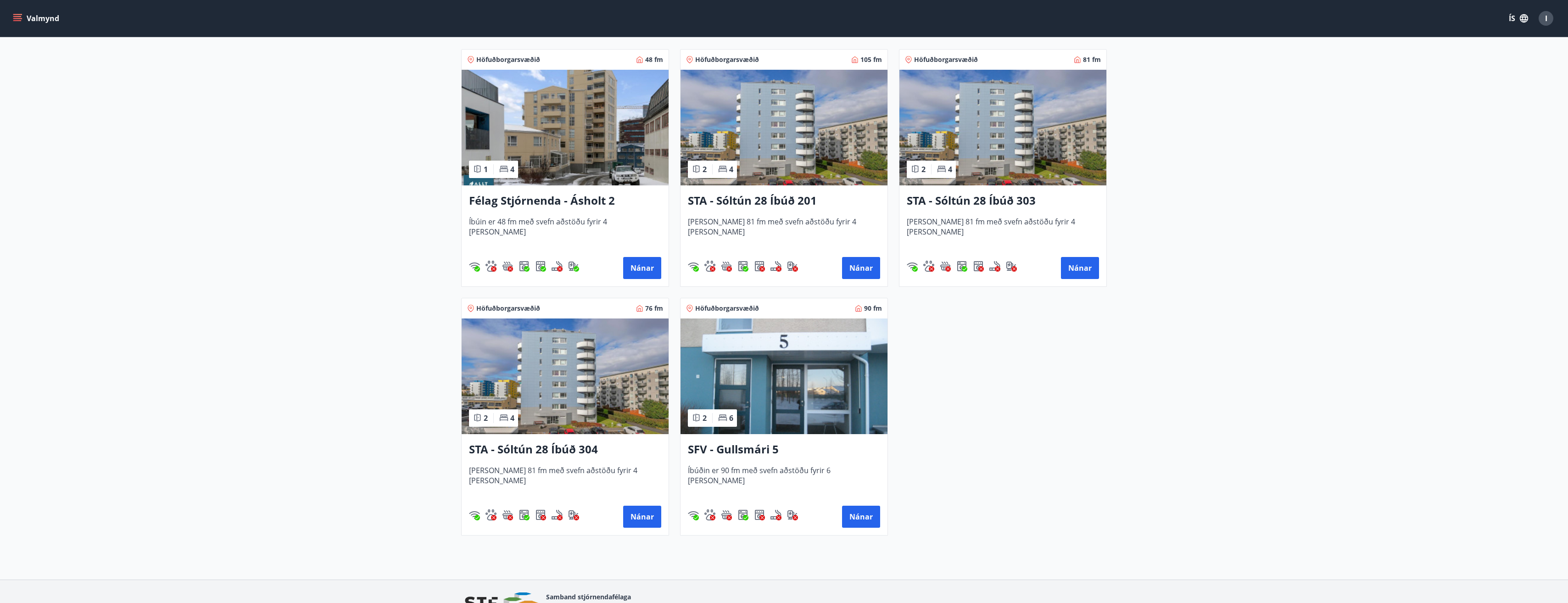
click at [740, 448] on h3 "SFV - Gullsmári 5" at bounding box center [784, 449] width 192 height 17
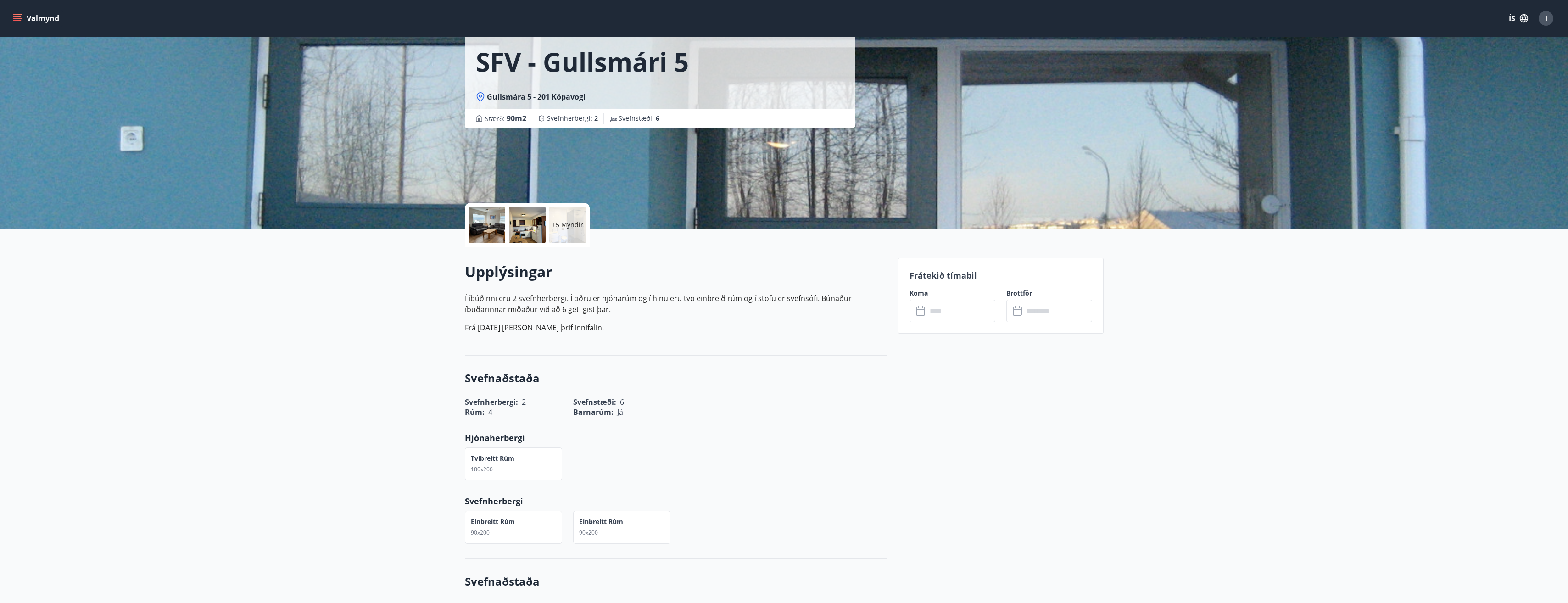
scroll to position [46, 0]
click at [565, 231] on div "+5 Myndir" at bounding box center [567, 226] width 37 height 37
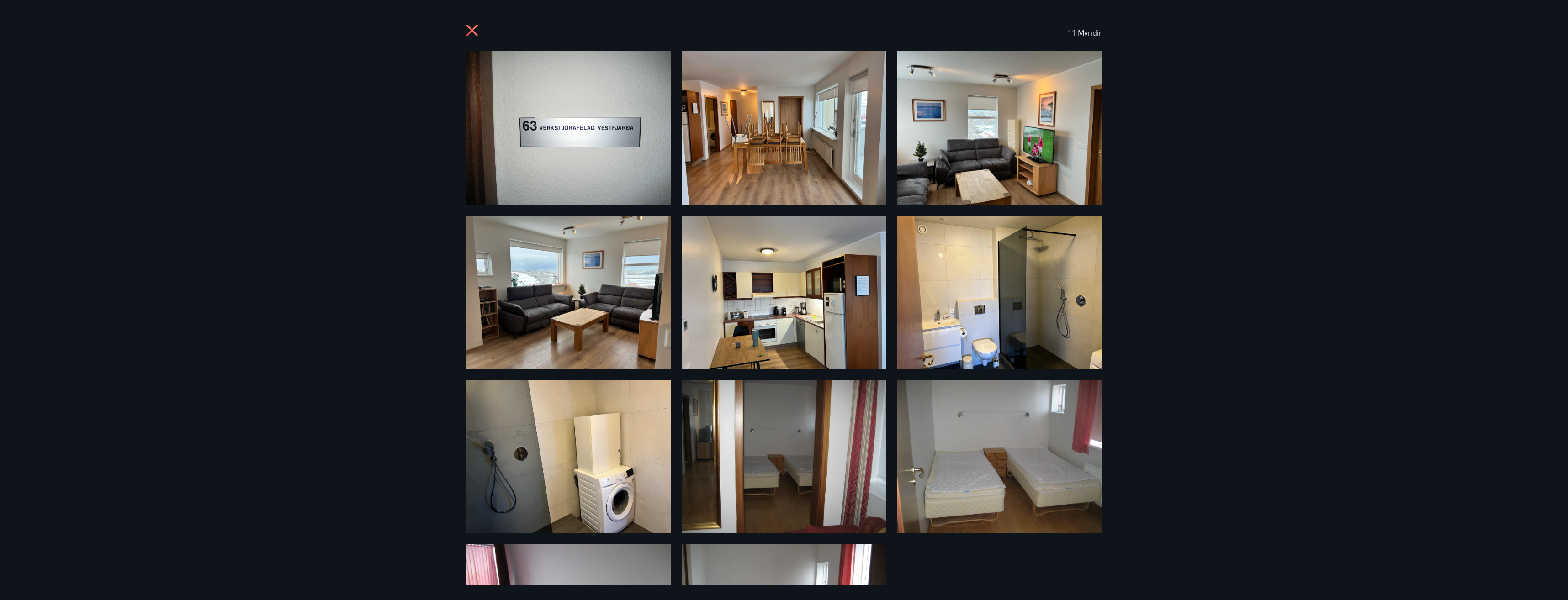
click at [473, 33] on icon at bounding box center [474, 32] width 15 height 15
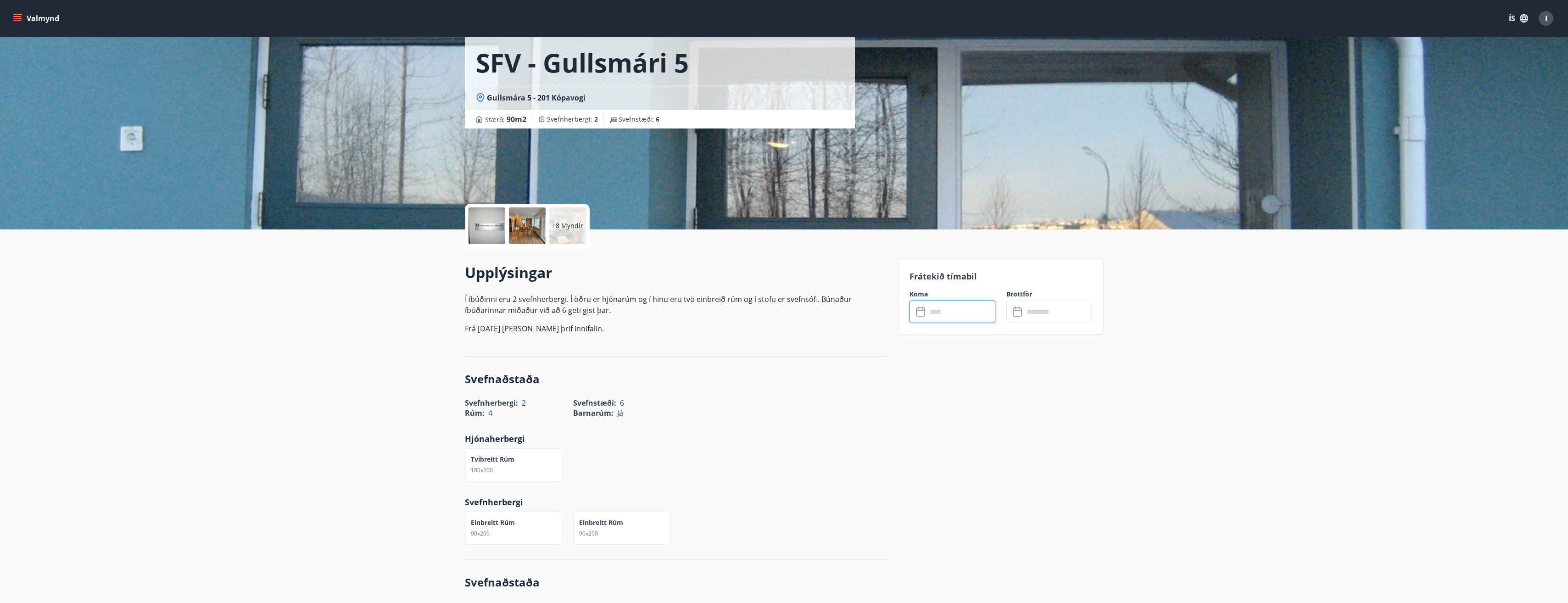
click at [784, 315] on input "text" at bounding box center [961, 312] width 68 height 23
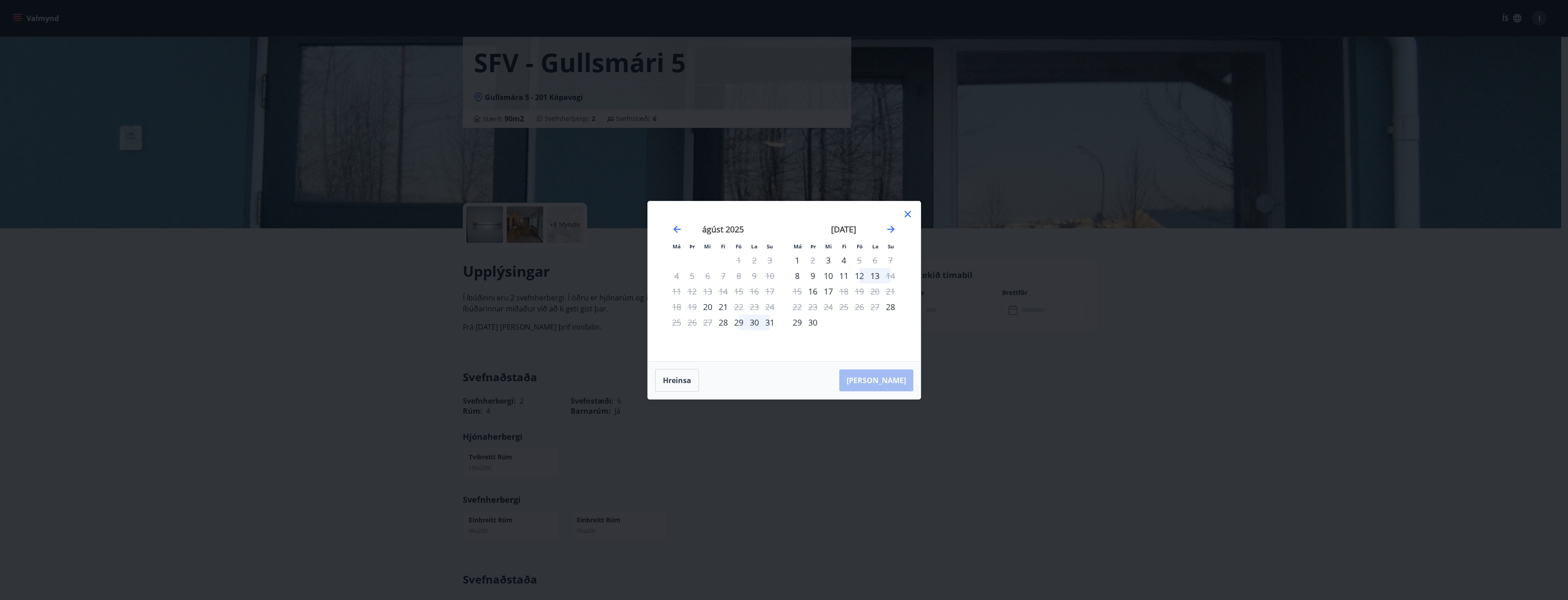
click at [735, 321] on div "29" at bounding box center [739, 323] width 16 height 16
click at [770, 323] on div "31" at bounding box center [770, 323] width 16 height 16
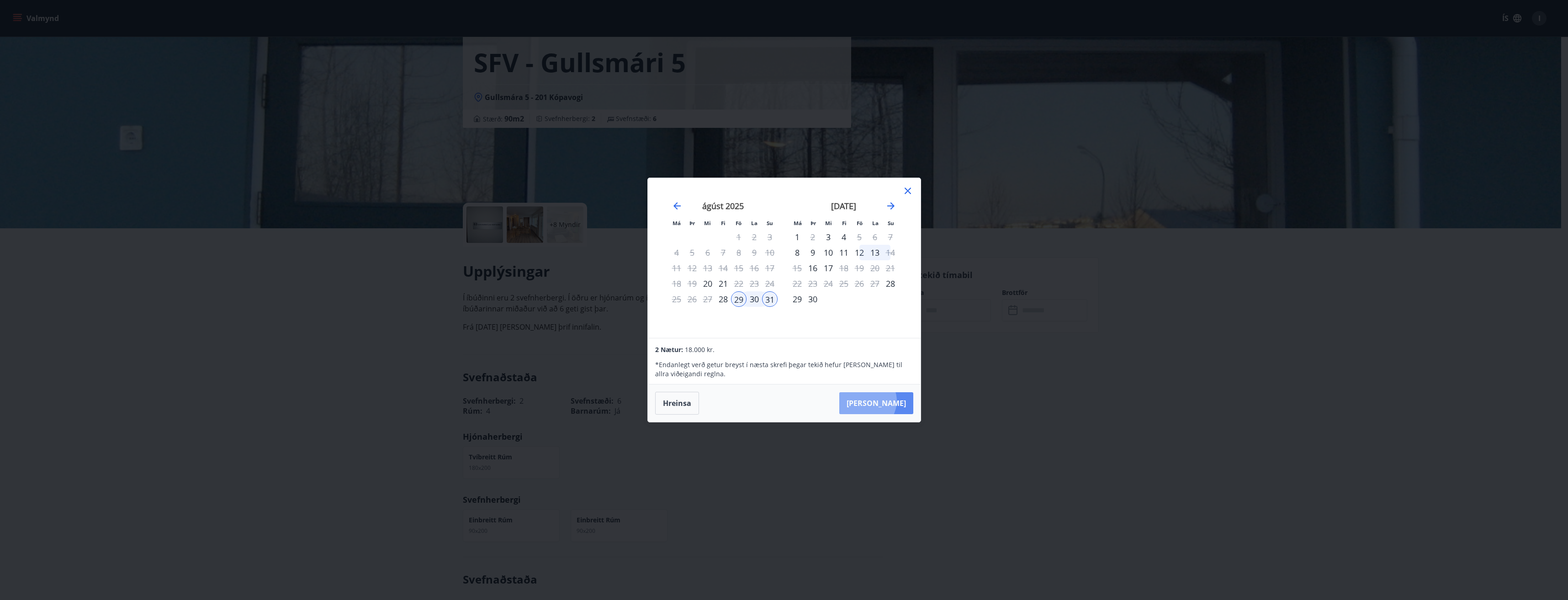
click at [781, 401] on button "[PERSON_NAME]" at bounding box center [877, 403] width 74 height 22
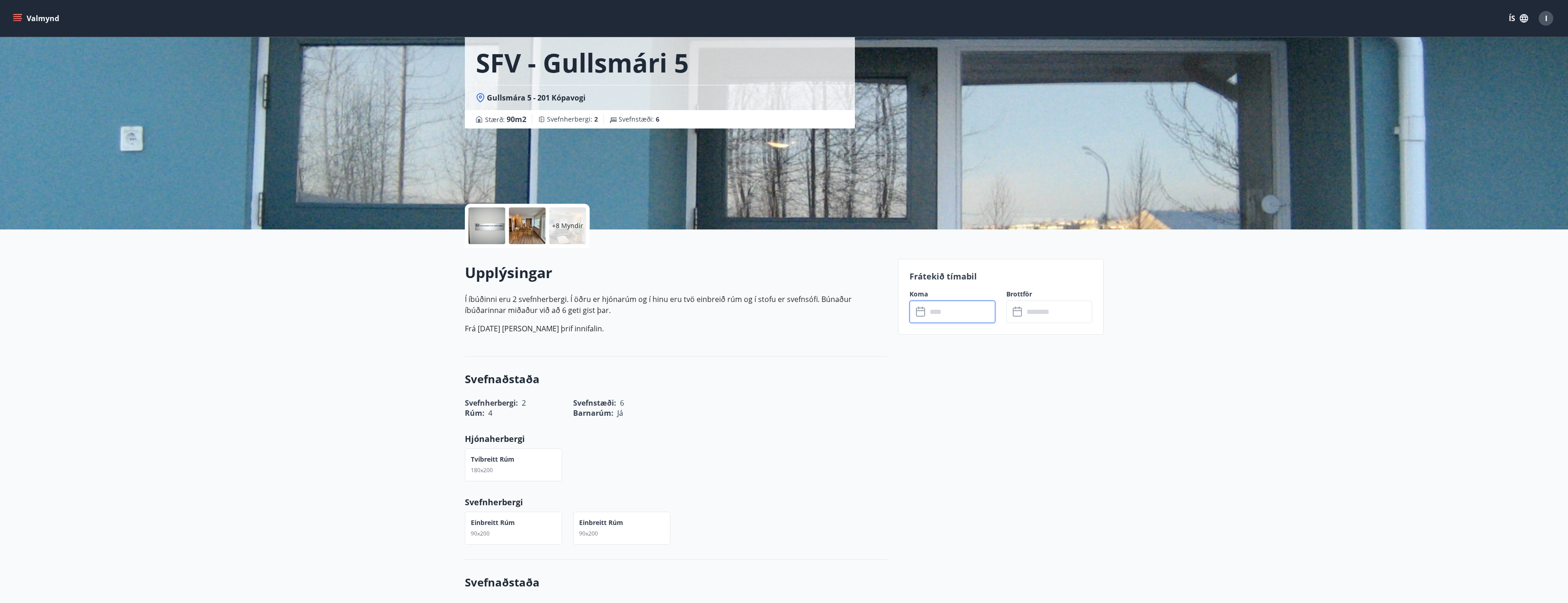
type input "******"
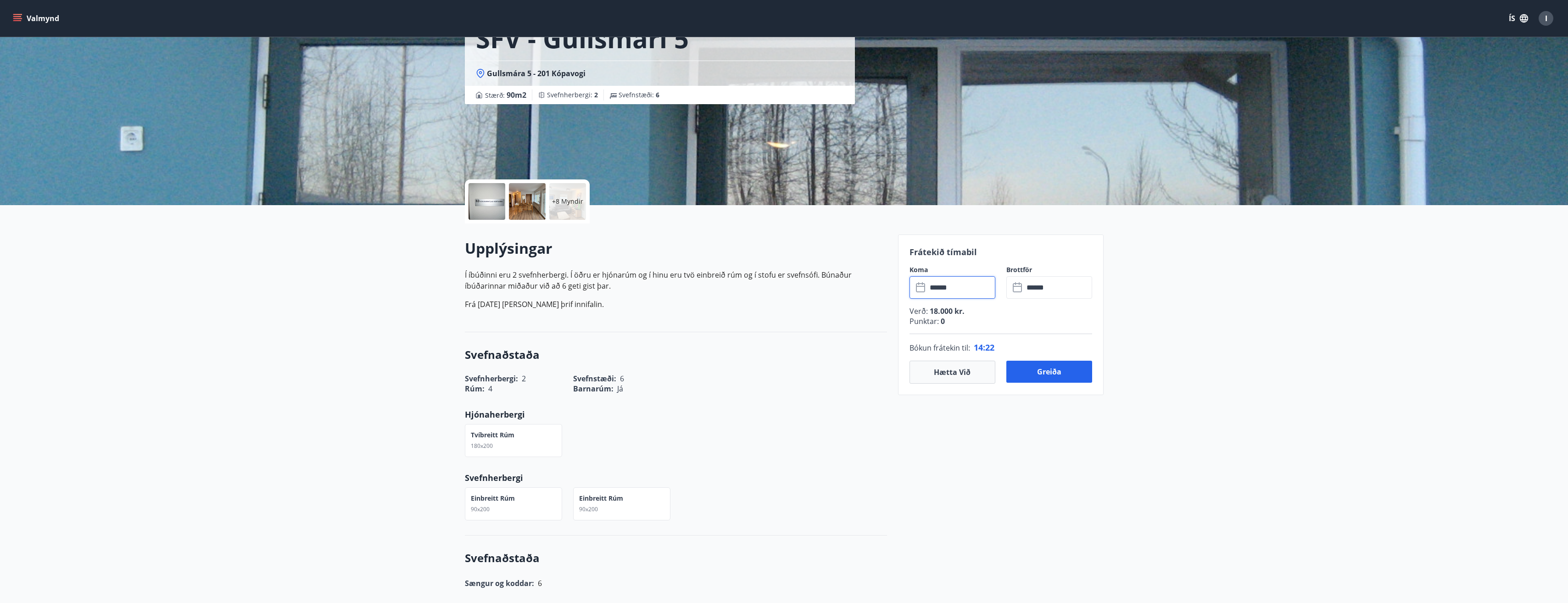
scroll to position [0, 0]
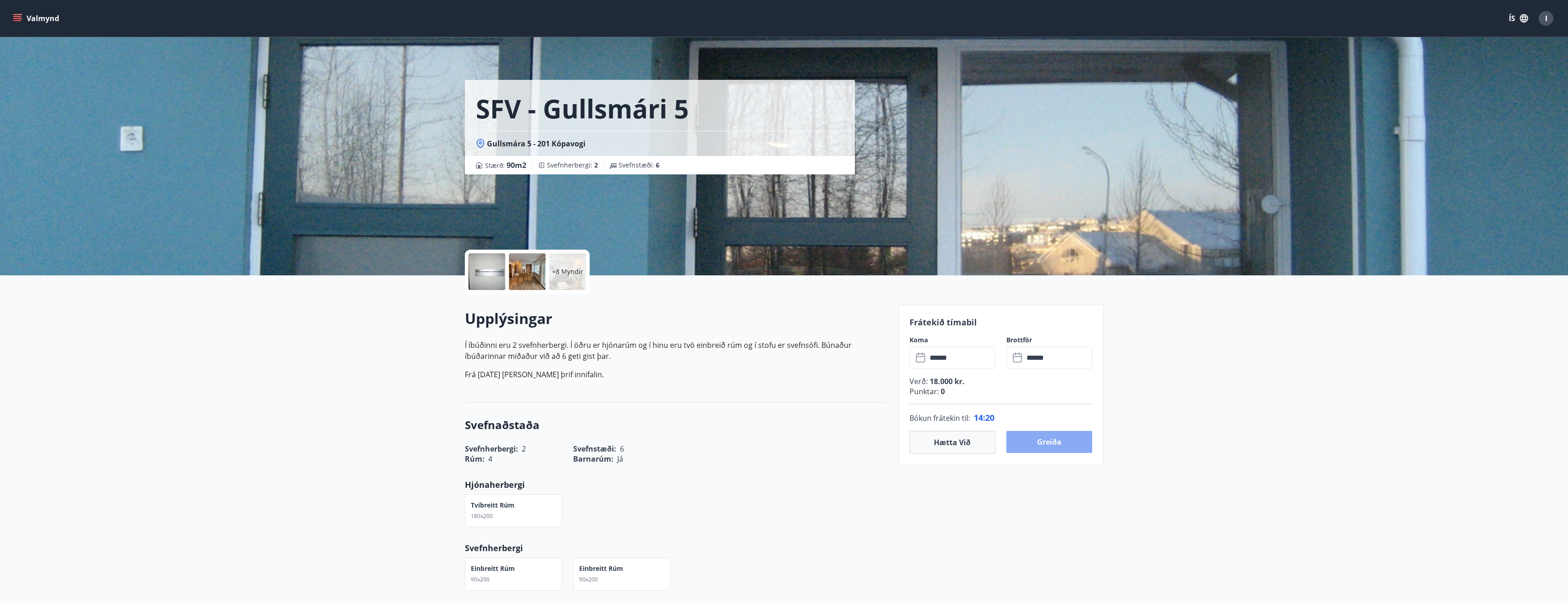
click at [784, 444] on button "Greiða" at bounding box center [1049, 442] width 86 height 22
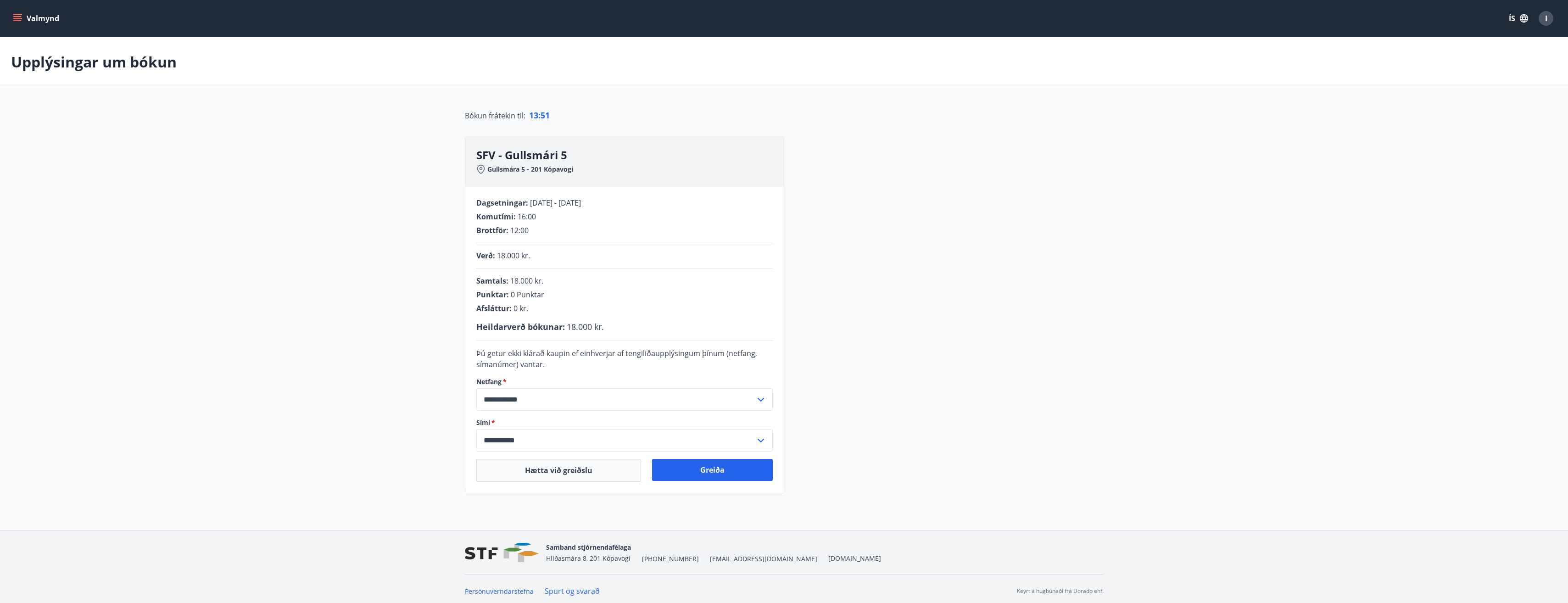
scroll to position [4, 0]
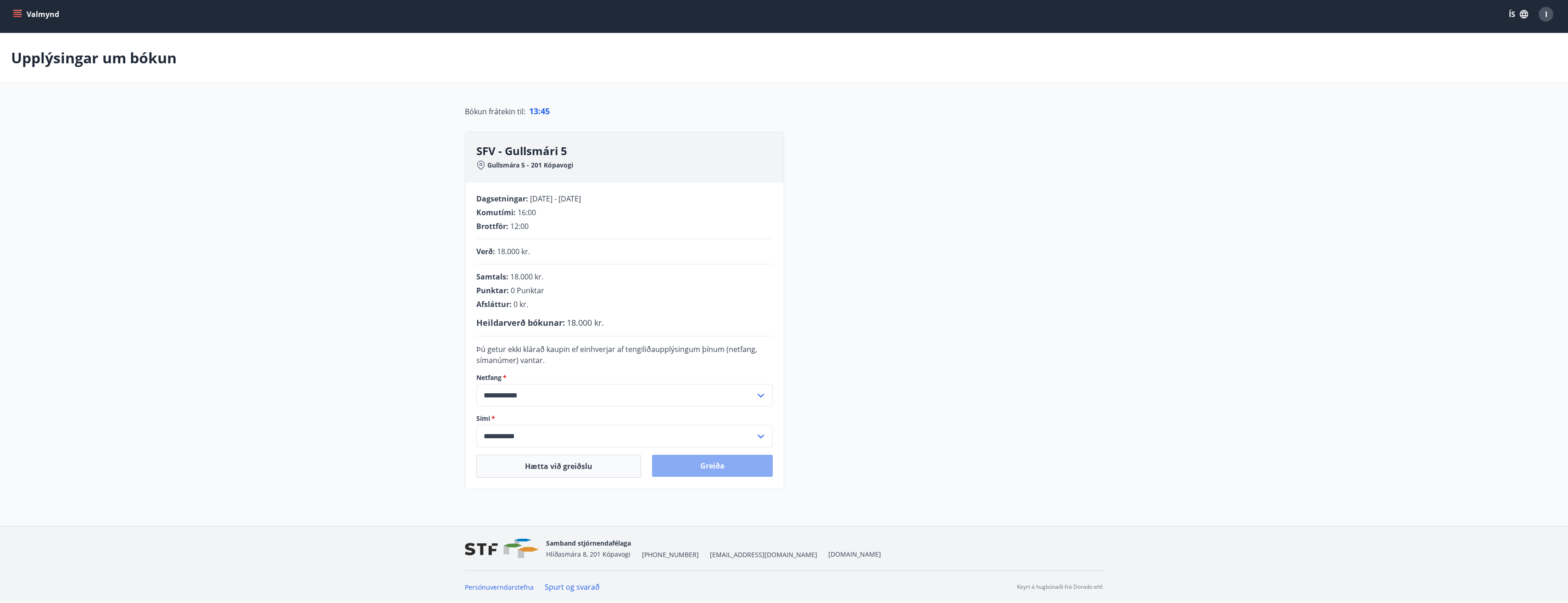
click at [726, 463] on button "Greiða" at bounding box center [712, 466] width 120 height 22
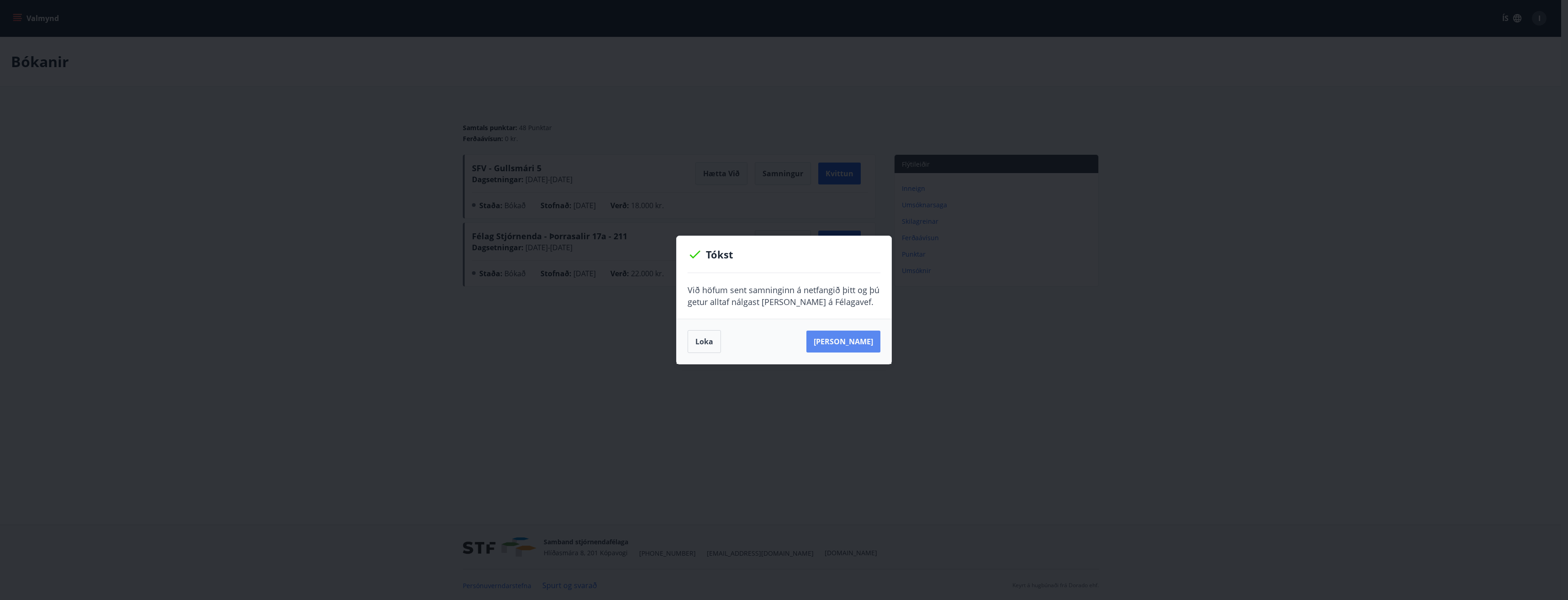
click at [862, 342] on button "Sjá samning" at bounding box center [844, 341] width 74 height 22
click at [699, 349] on button "Loka" at bounding box center [704, 342] width 33 height 23
